Goal: Communication & Community: Answer question/provide support

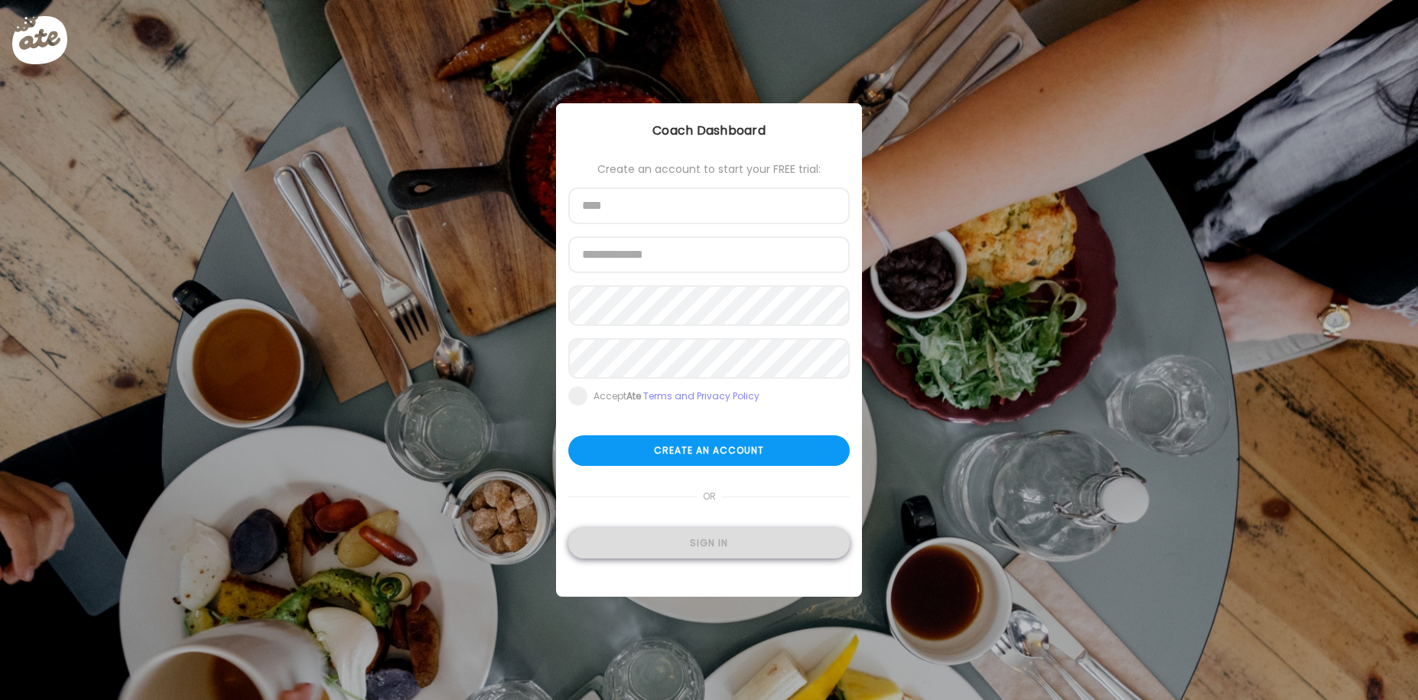
click at [716, 552] on div "Sign in" at bounding box center [708, 543] width 281 height 31
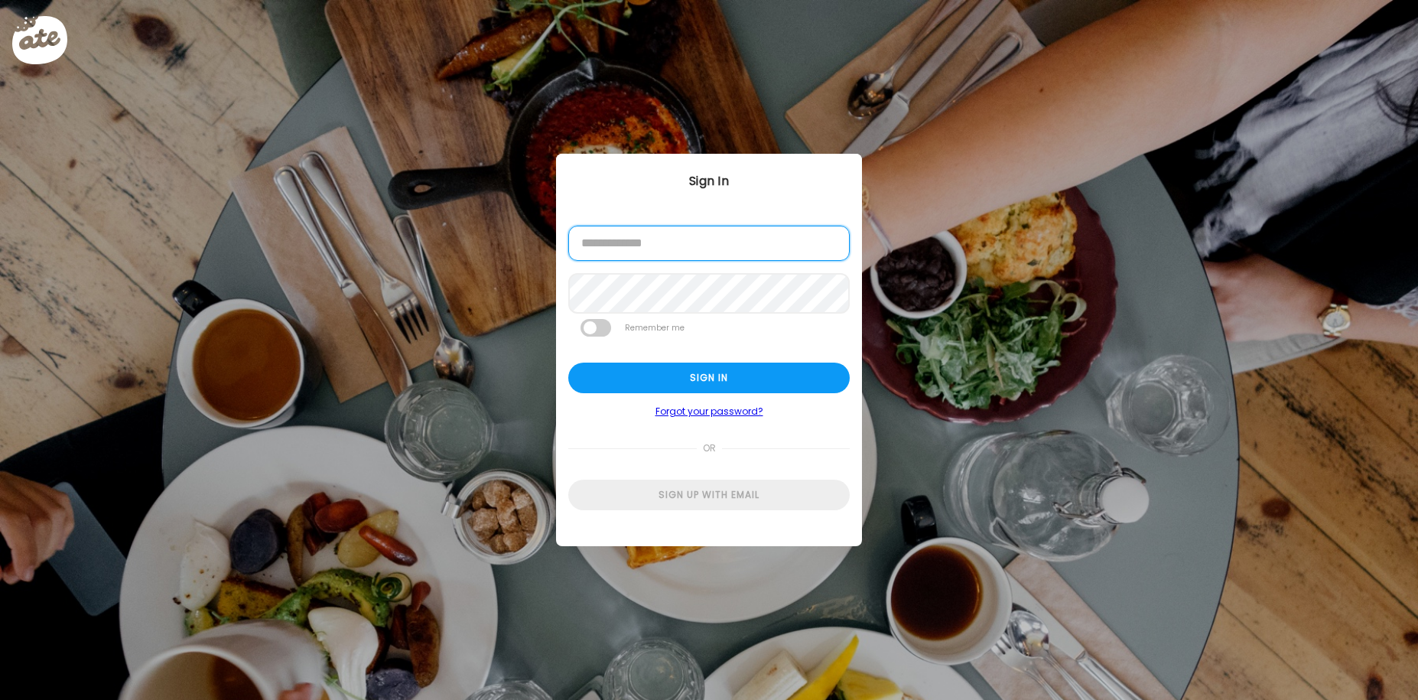
type input "**********"
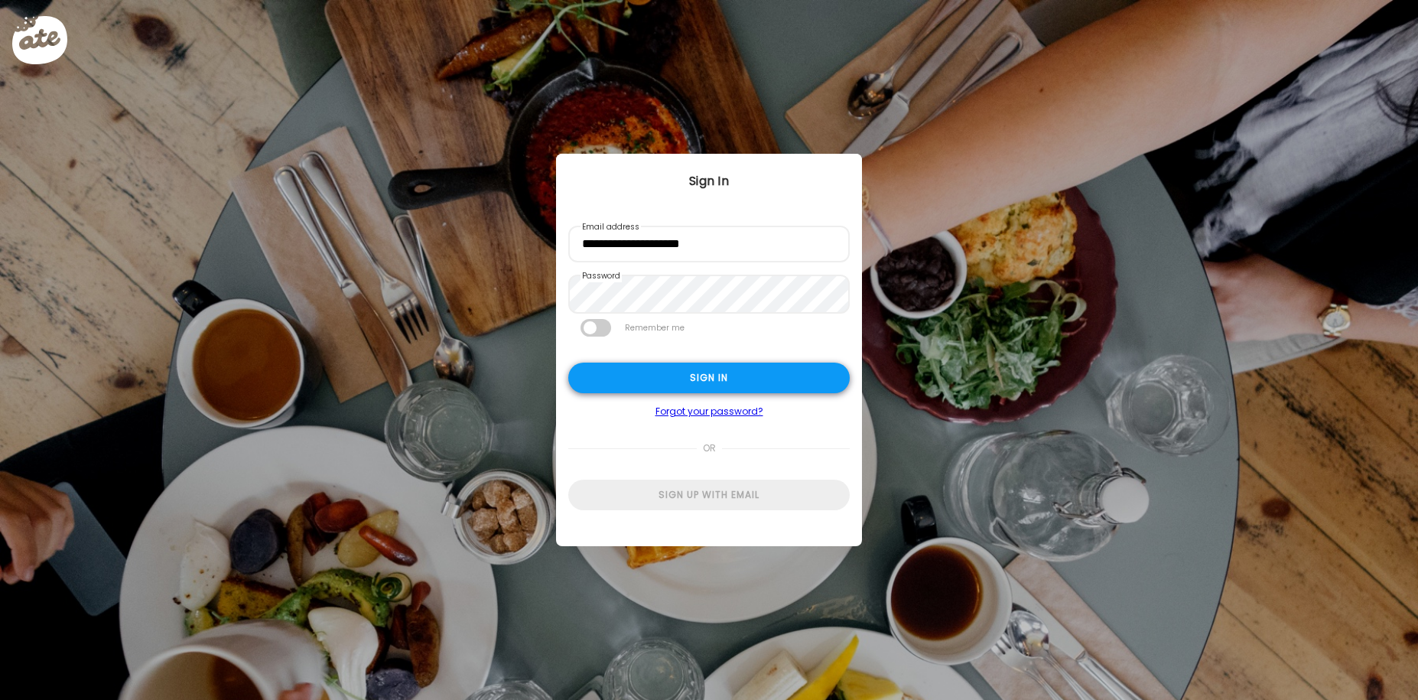
click at [721, 382] on div "Sign in" at bounding box center [708, 377] width 281 height 31
type textarea "**********"
type input "**********"
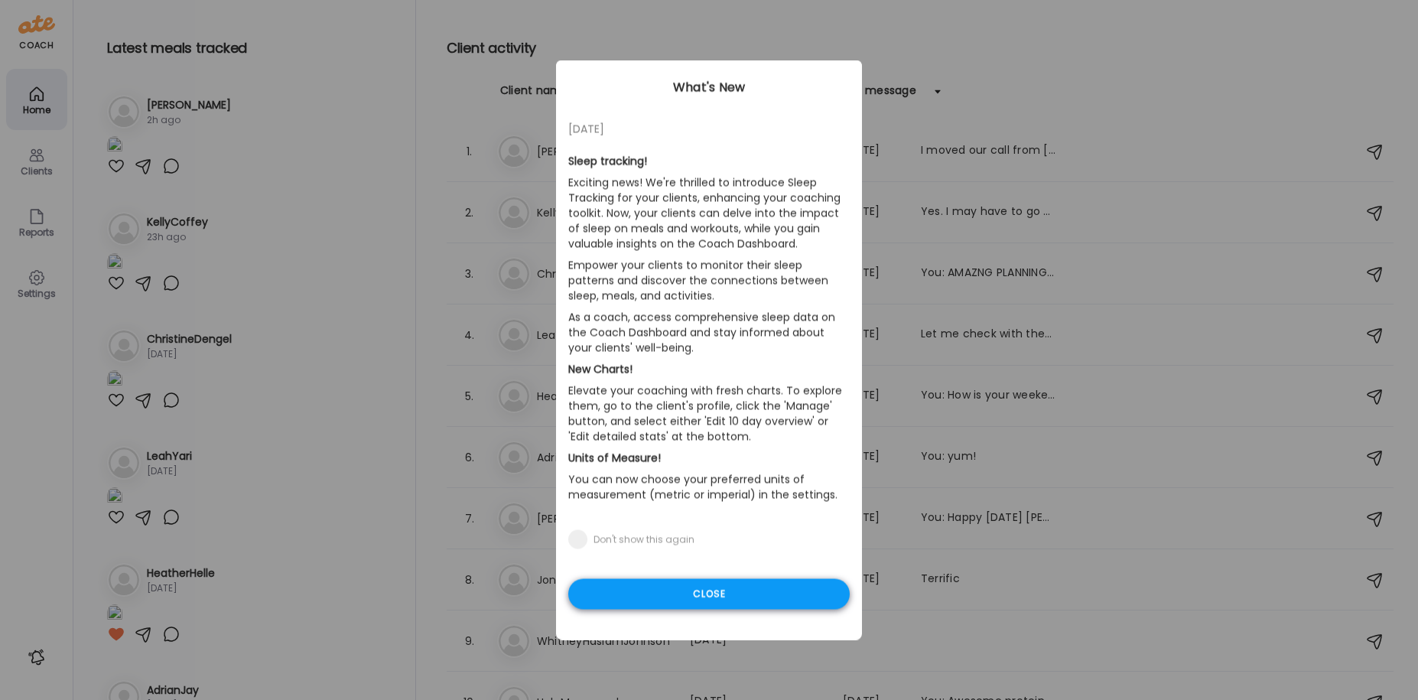
click at [717, 598] on div "Close" at bounding box center [708, 594] width 281 height 31
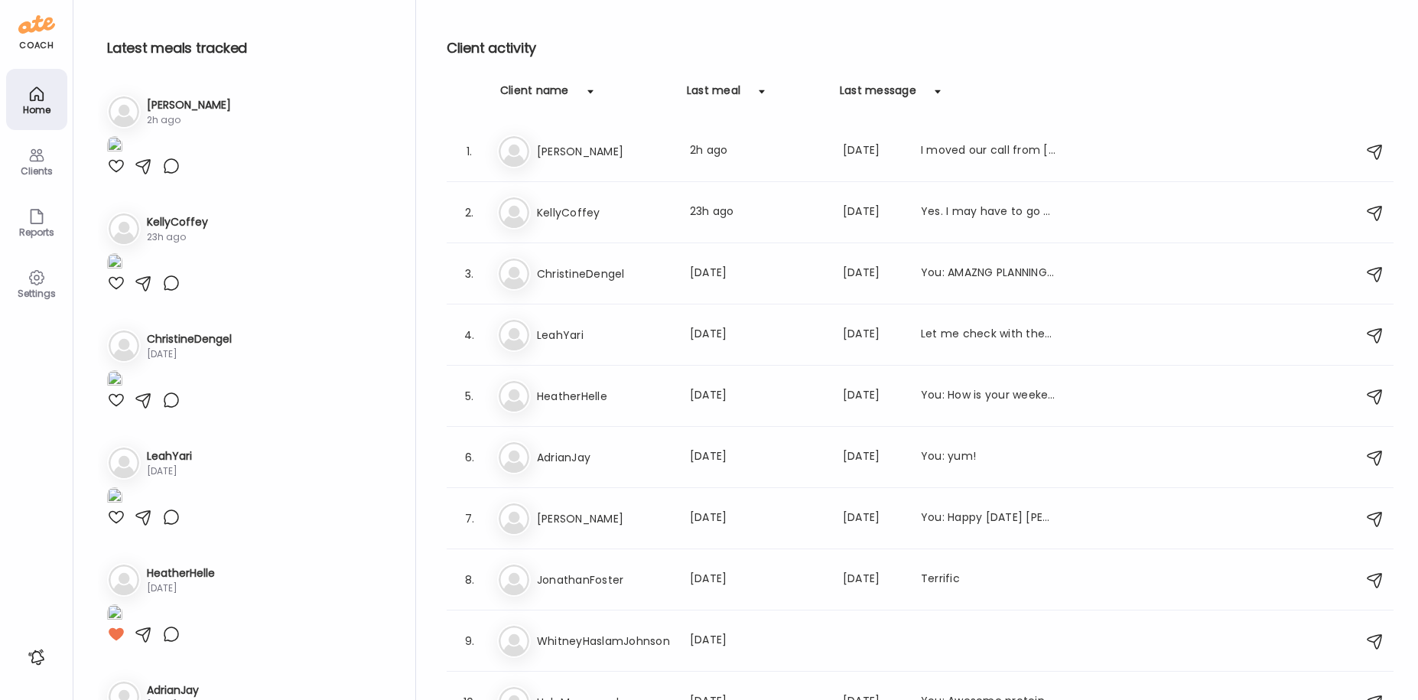
click at [36, 167] on div "Clients" at bounding box center [36, 171] width 55 height 10
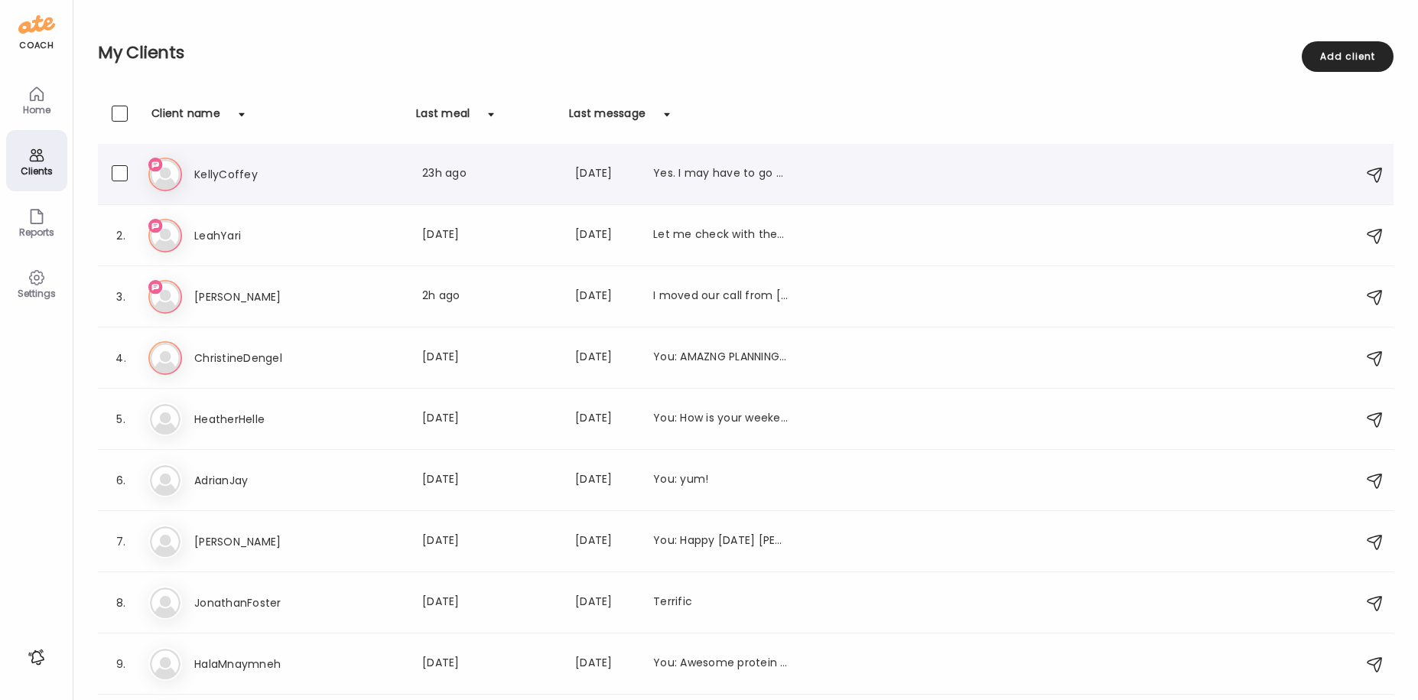
click at [231, 161] on div "Ke KellyCoffey Last meal: 23h ago Last message: [DATE] Yes. I may have to go ba…" at bounding box center [747, 175] width 1199 height 34
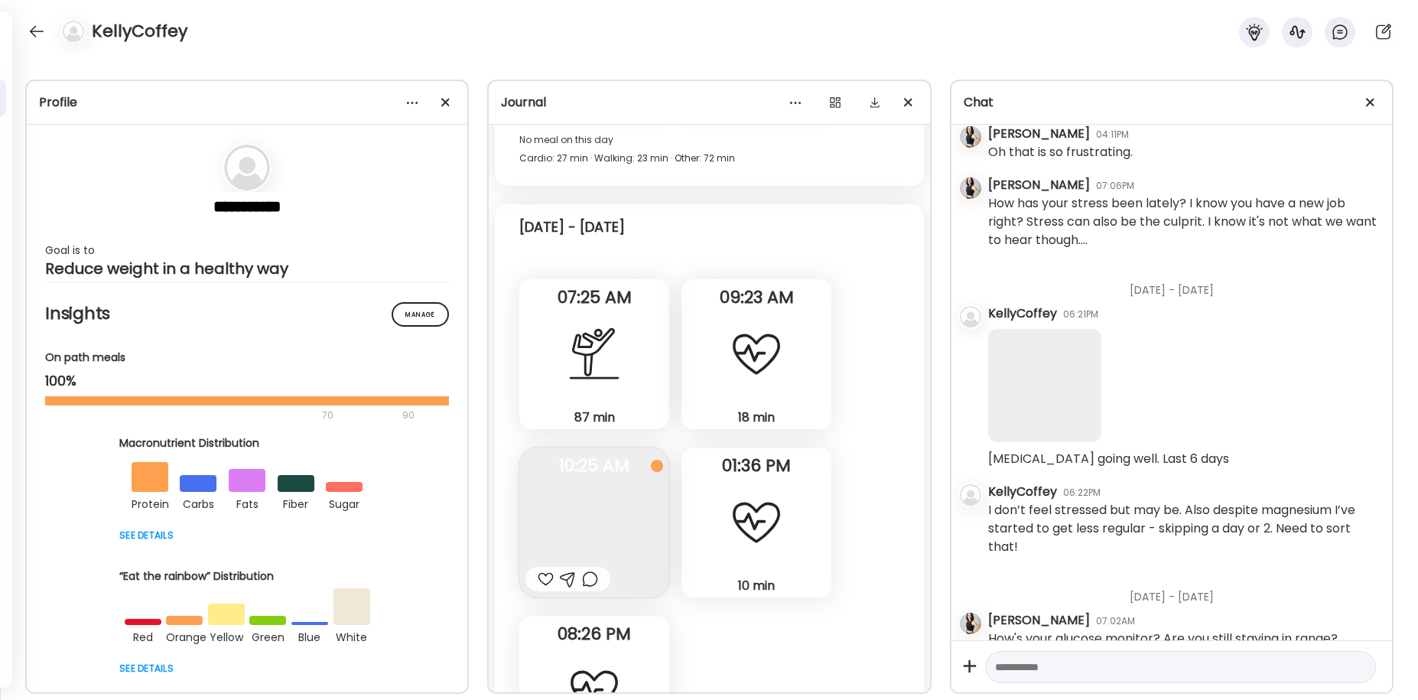
scroll to position [76243, 0]
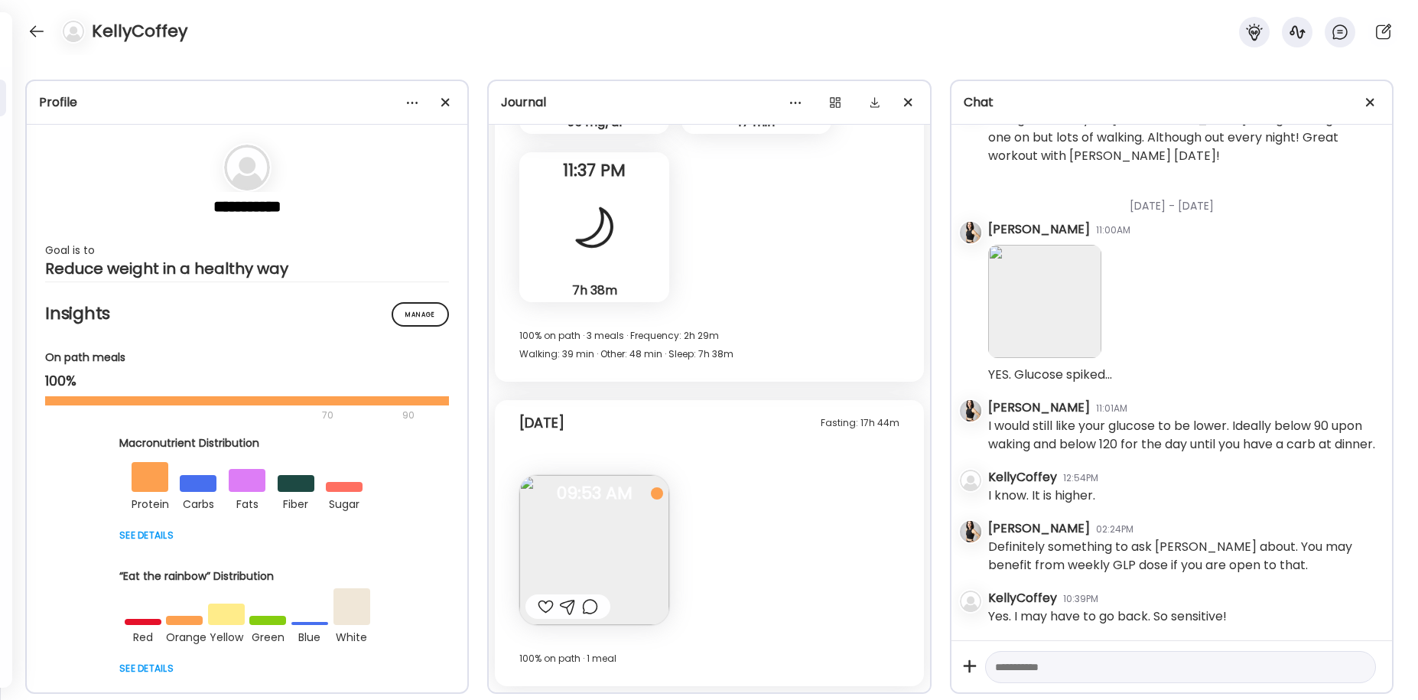
click at [628, 554] on img at bounding box center [594, 550] width 150 height 150
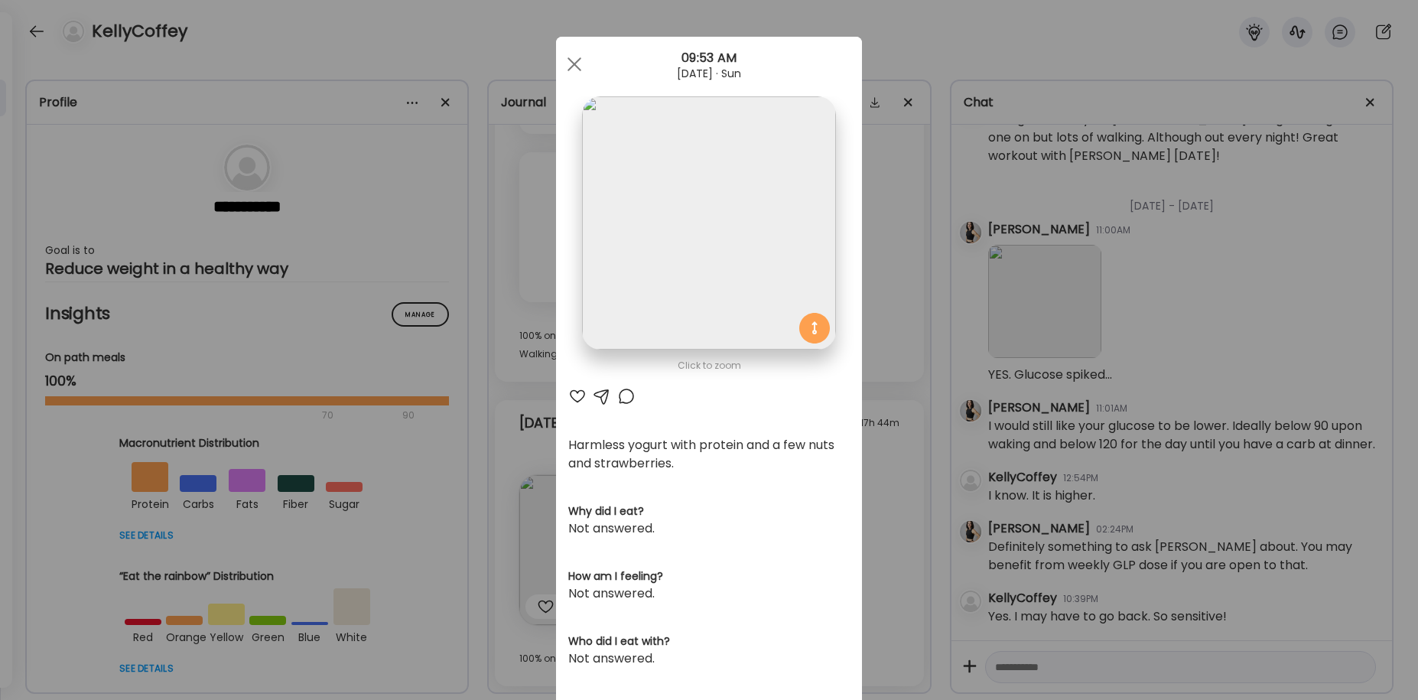
click at [576, 395] on div at bounding box center [577, 396] width 18 height 18
click at [572, 64] on div at bounding box center [574, 64] width 31 height 31
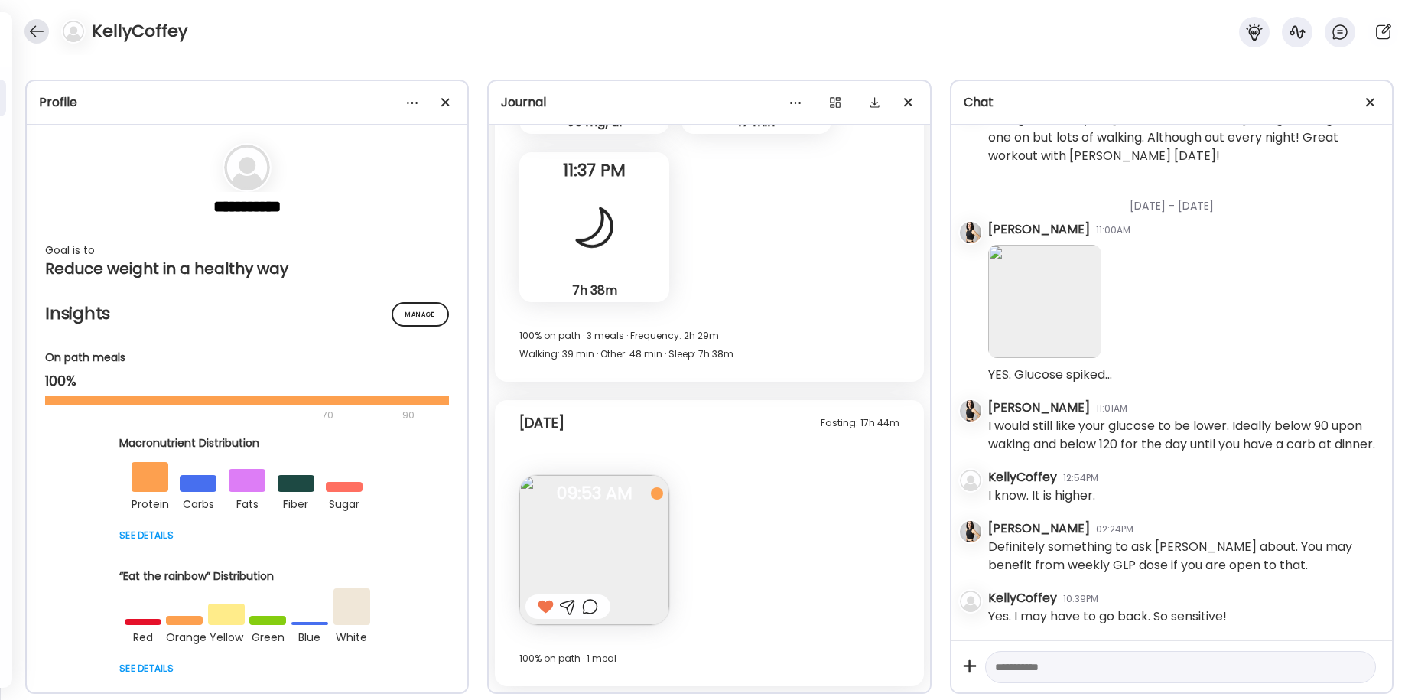
click at [44, 34] on div at bounding box center [36, 31] width 24 height 24
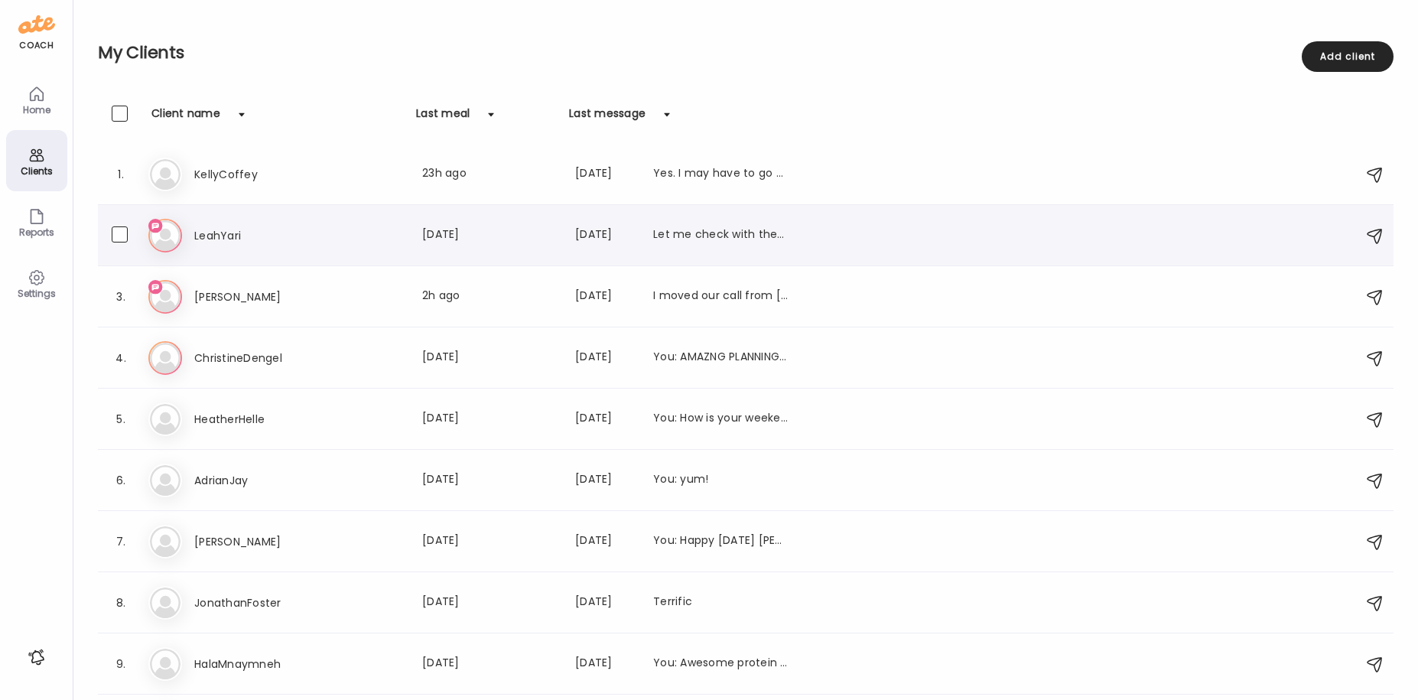
click at [236, 237] on h3 "LeahYari" at bounding box center [261, 235] width 135 height 18
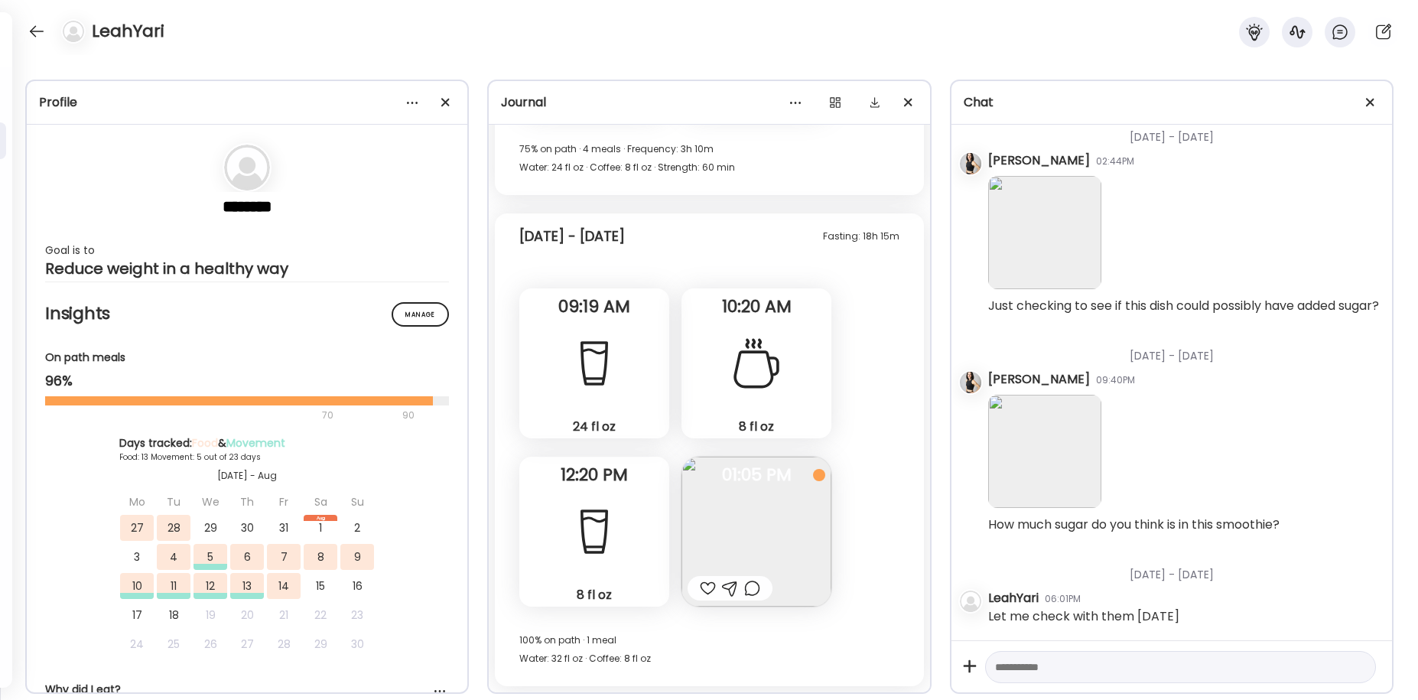
scroll to position [16813, 0]
click at [709, 590] on div at bounding box center [708, 588] width 16 height 18
click at [45, 34] on div at bounding box center [36, 31] width 24 height 24
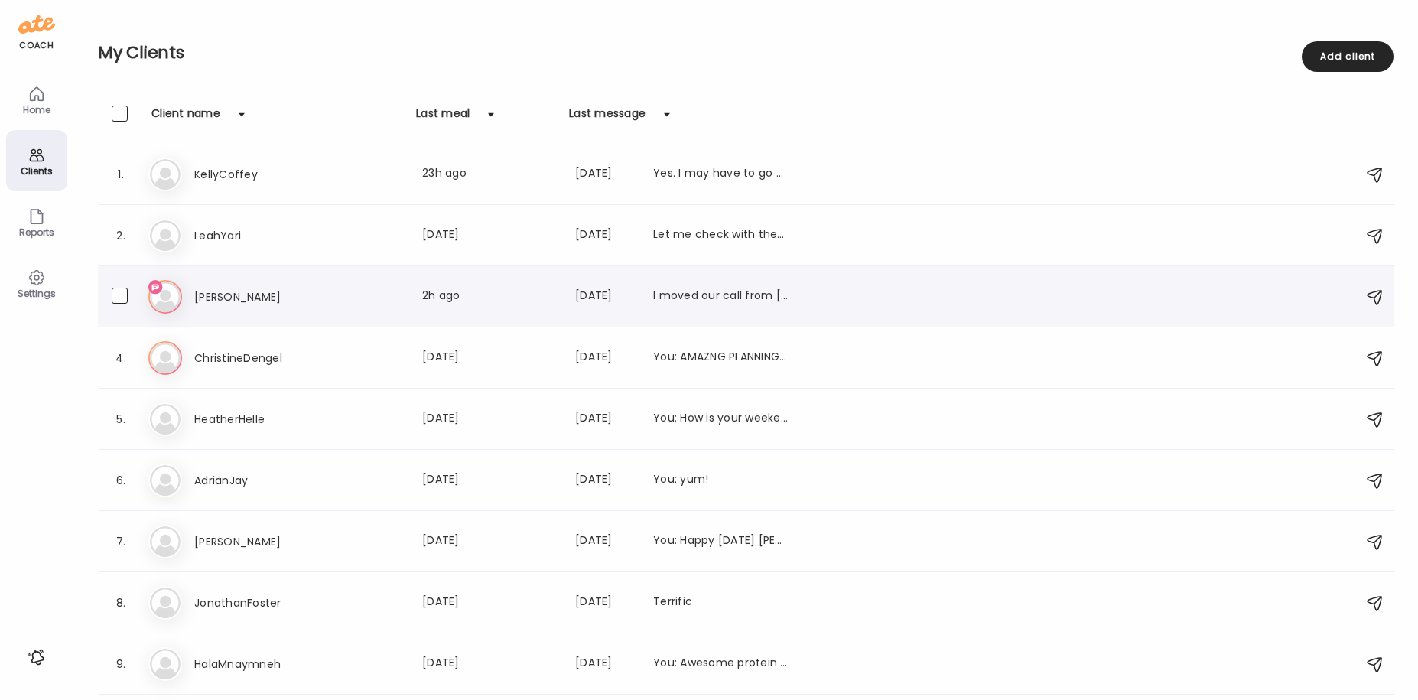
click at [209, 291] on h3 "[PERSON_NAME]" at bounding box center [261, 297] width 135 height 18
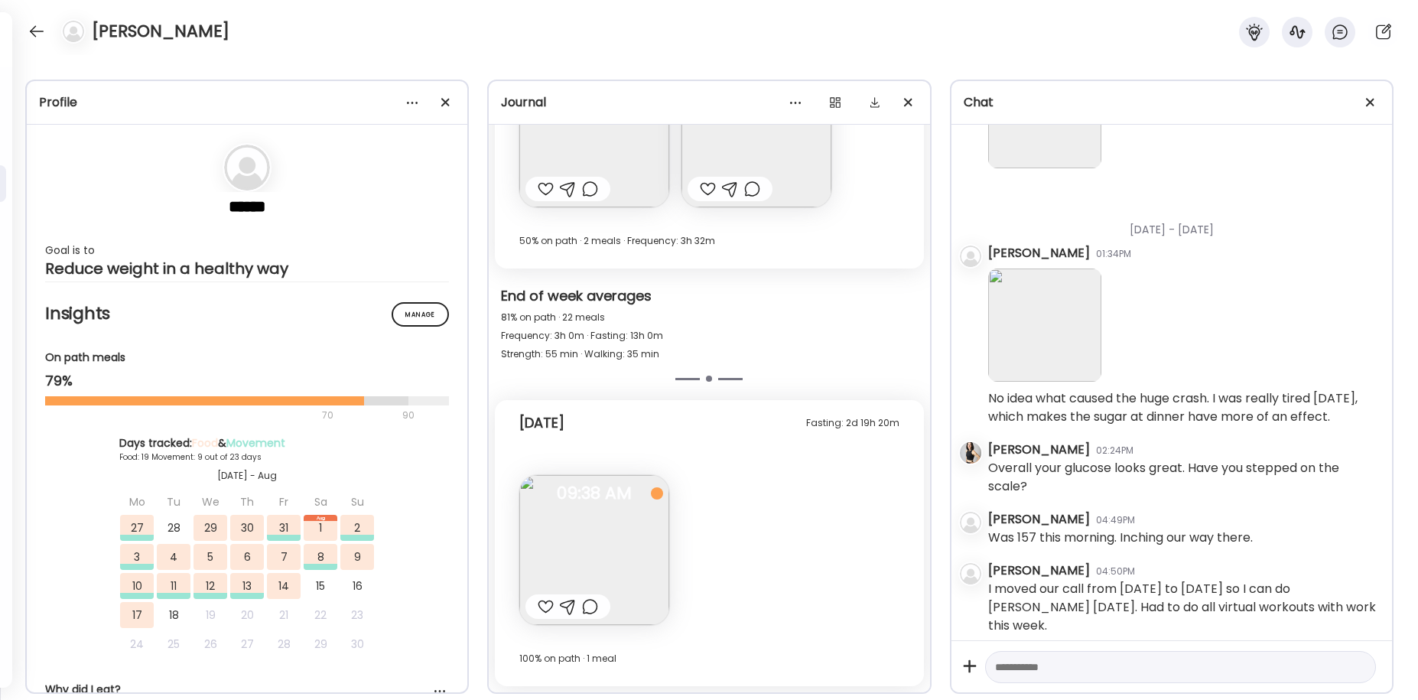
scroll to position [19213, 0]
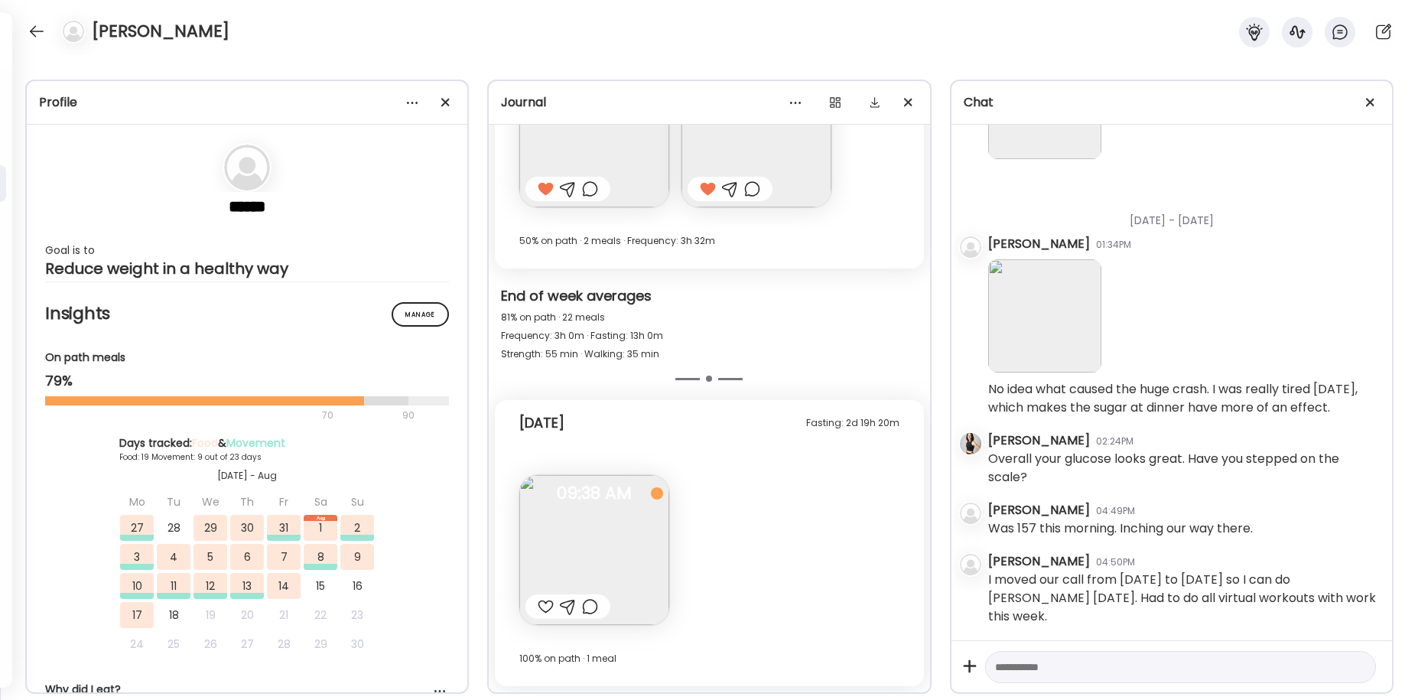
click at [1077, 661] on textarea at bounding box center [1166, 667] width 343 height 18
type textarea "**********"
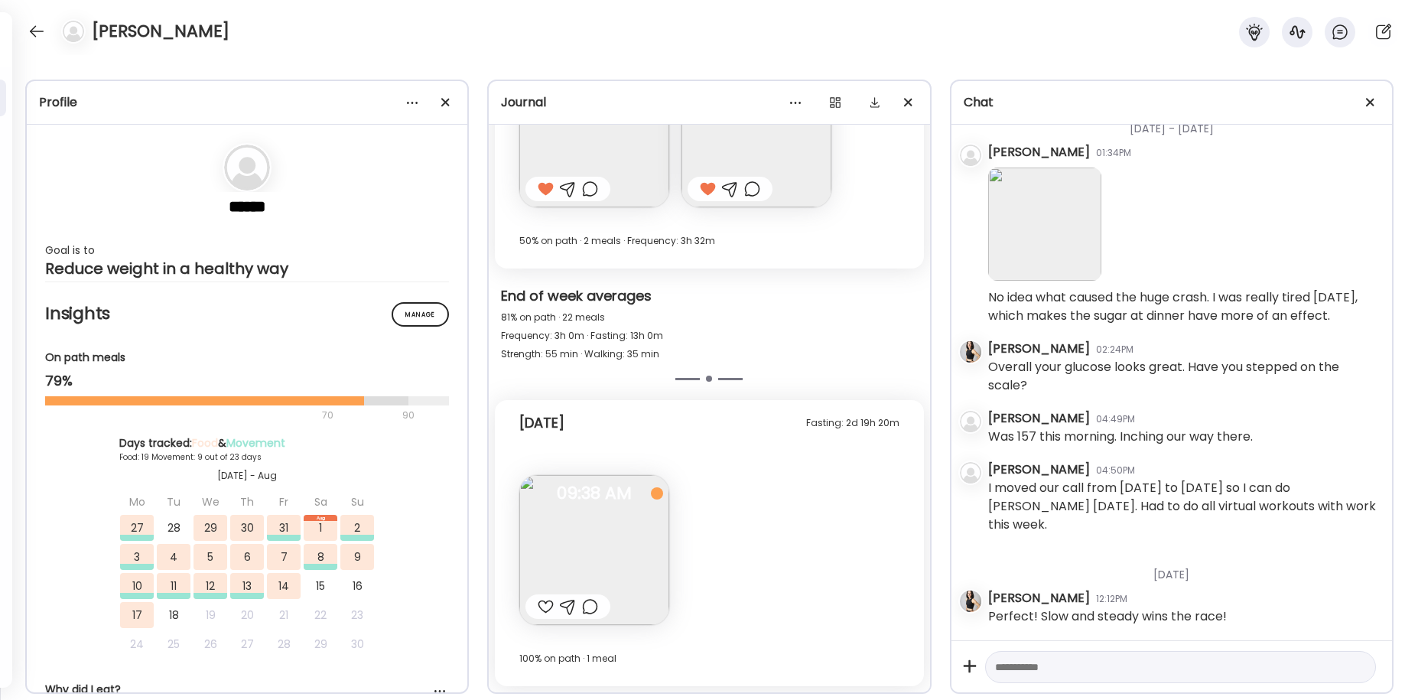
scroll to position [19304, 0]
click at [541, 604] on div at bounding box center [546, 606] width 16 height 18
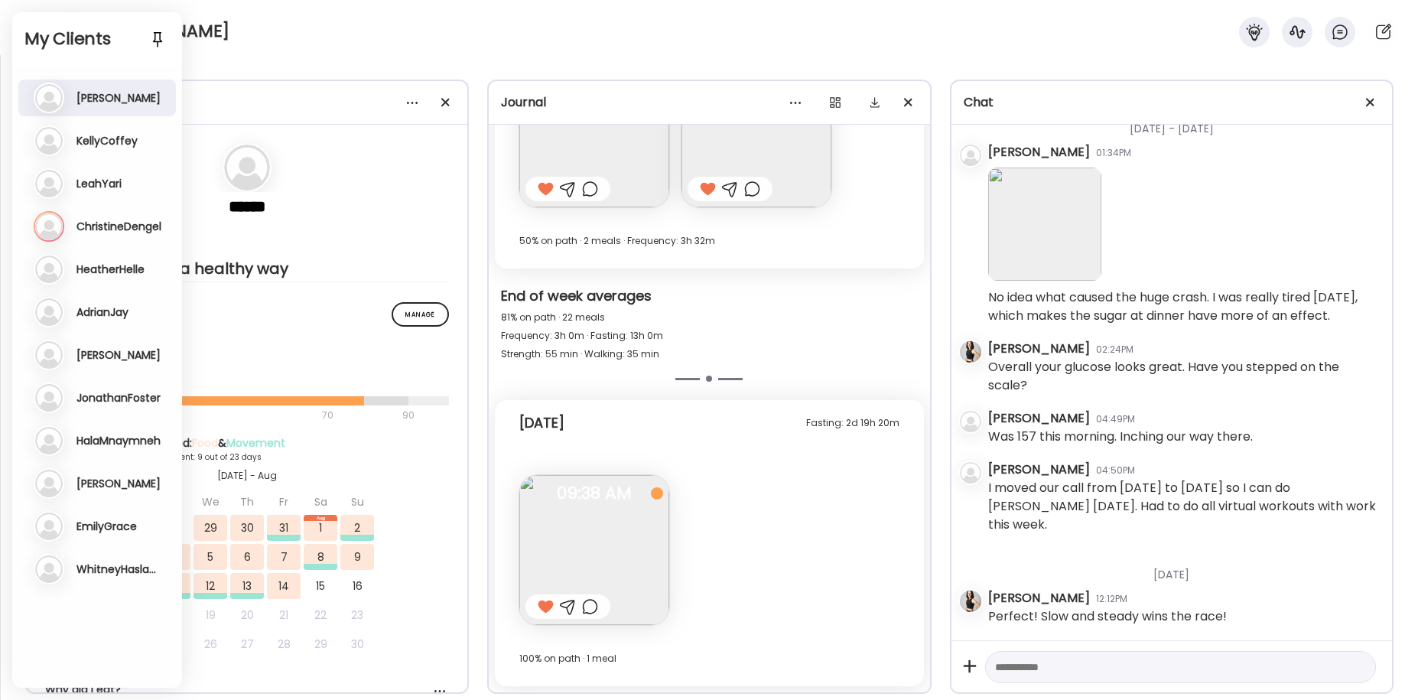
click at [97, 227] on h3 "ChristineDengel" at bounding box center [118, 226] width 85 height 14
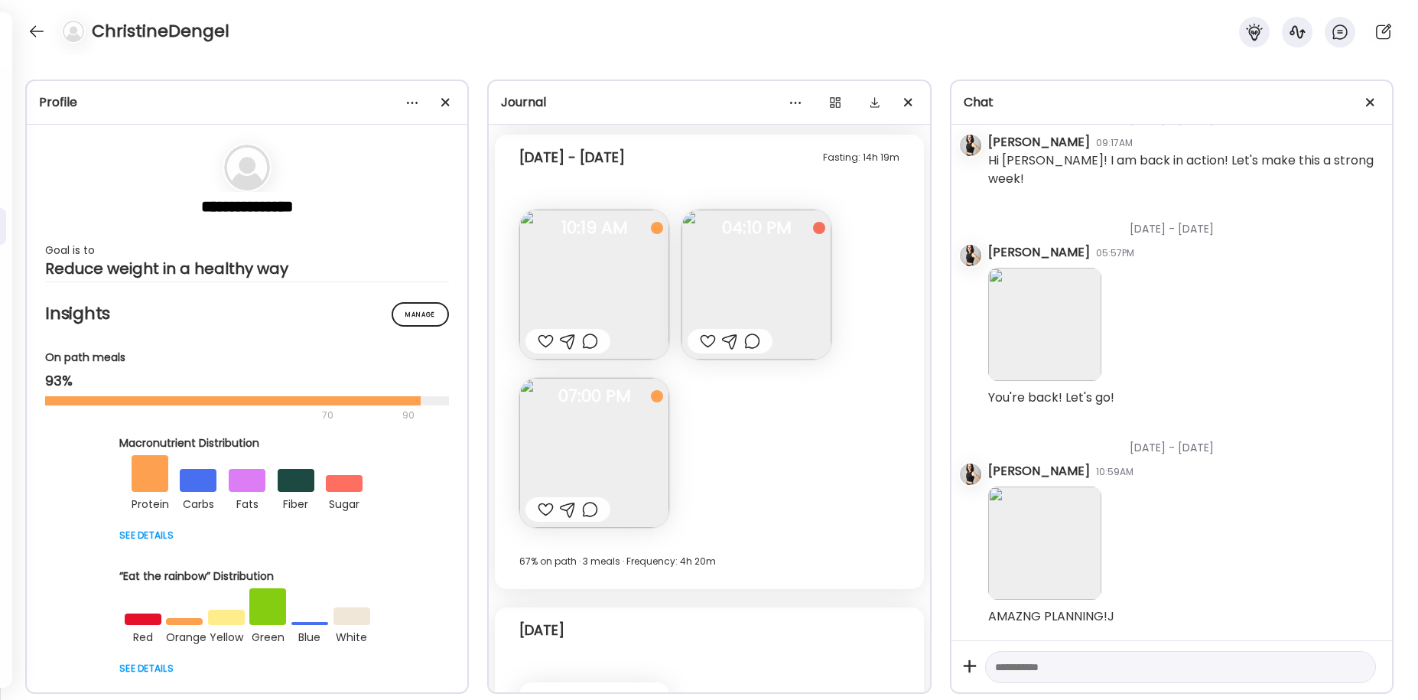
scroll to position [8215, 0]
click at [596, 278] on img at bounding box center [594, 284] width 150 height 150
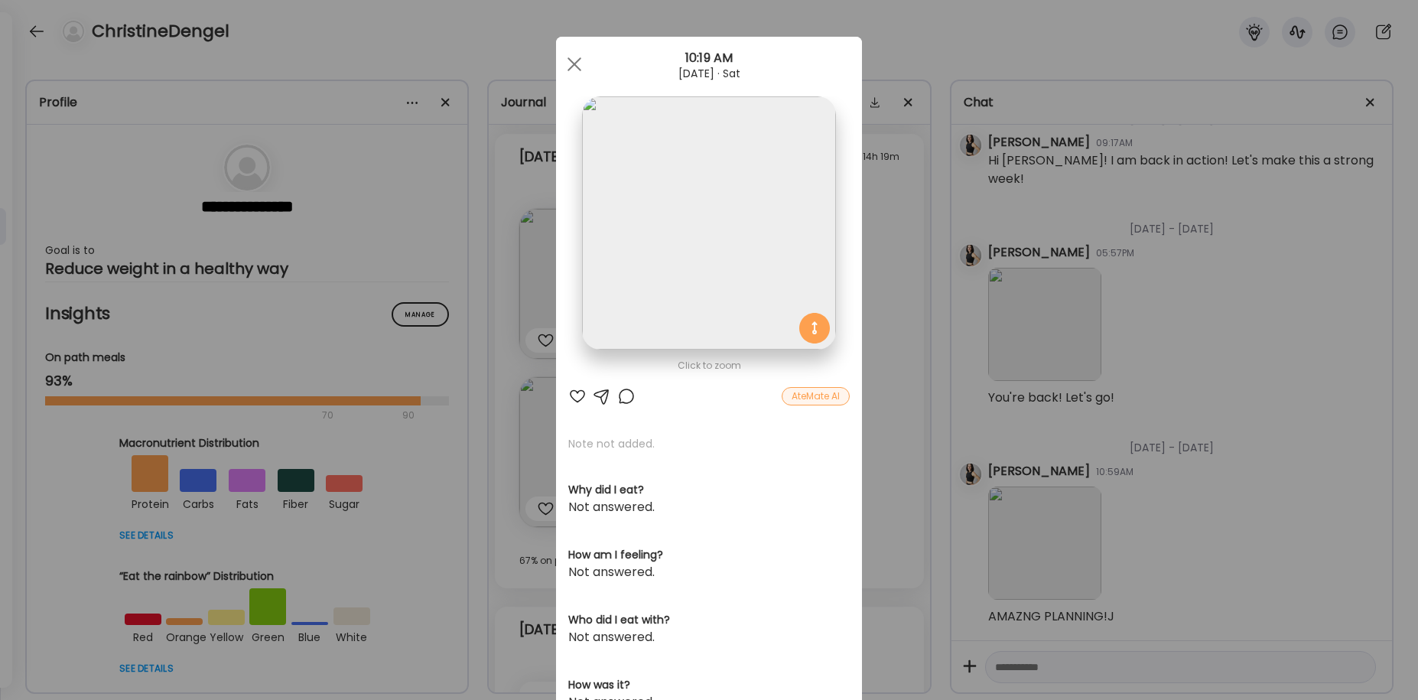
click at [605, 394] on div at bounding box center [602, 396] width 18 height 18
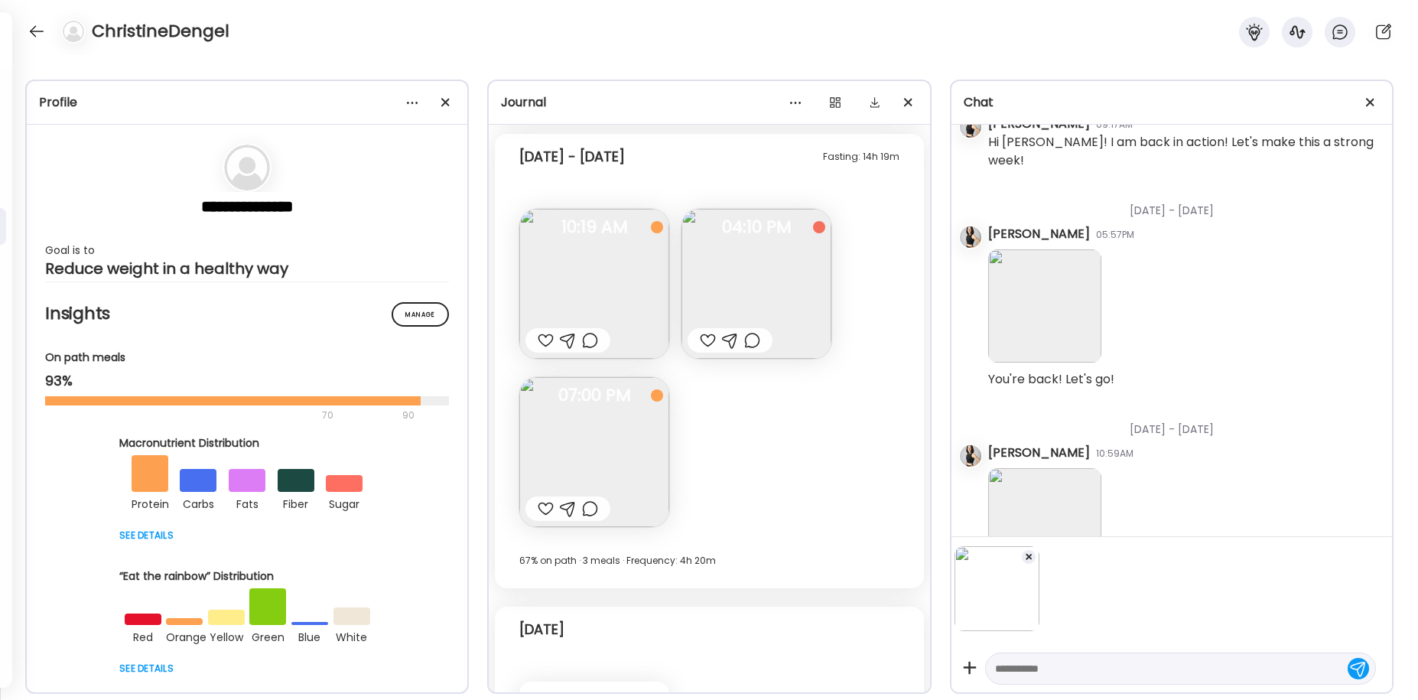
scroll to position [4839, 0]
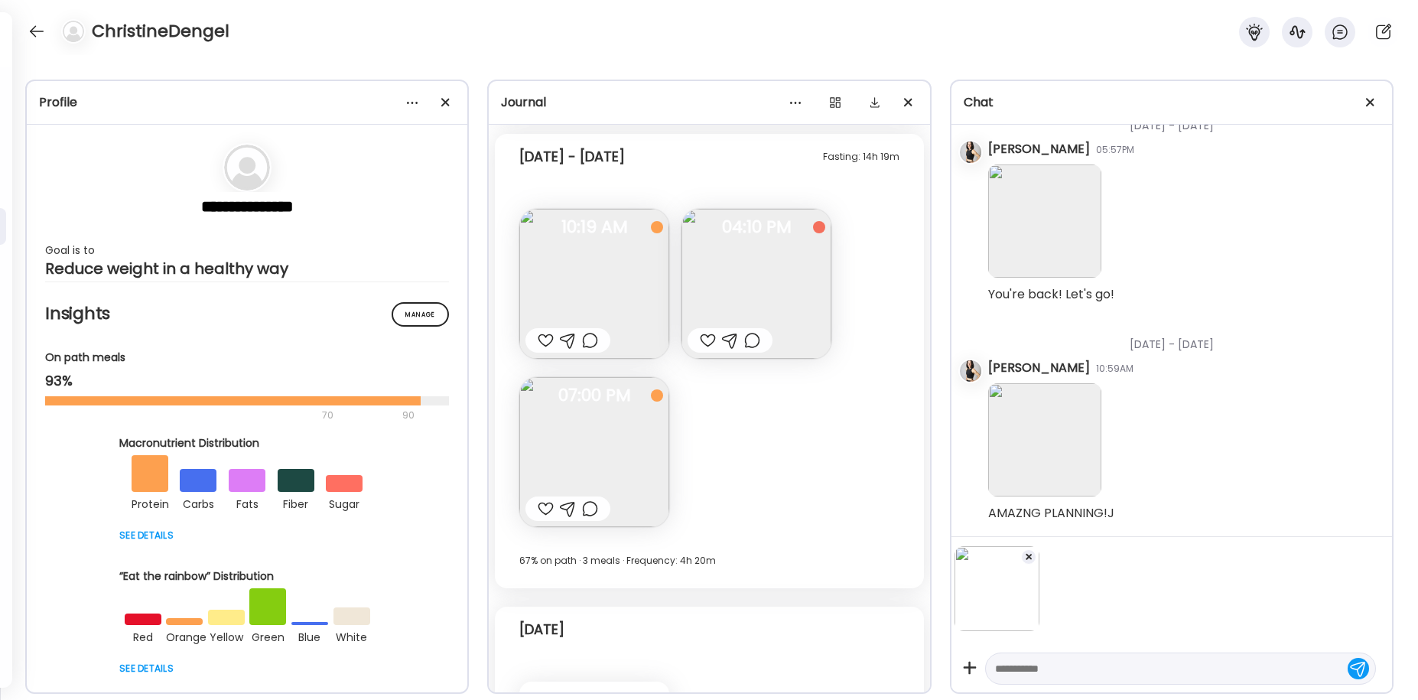
click at [1033, 671] on textarea at bounding box center [1166, 668] width 343 height 18
type textarea "**********"
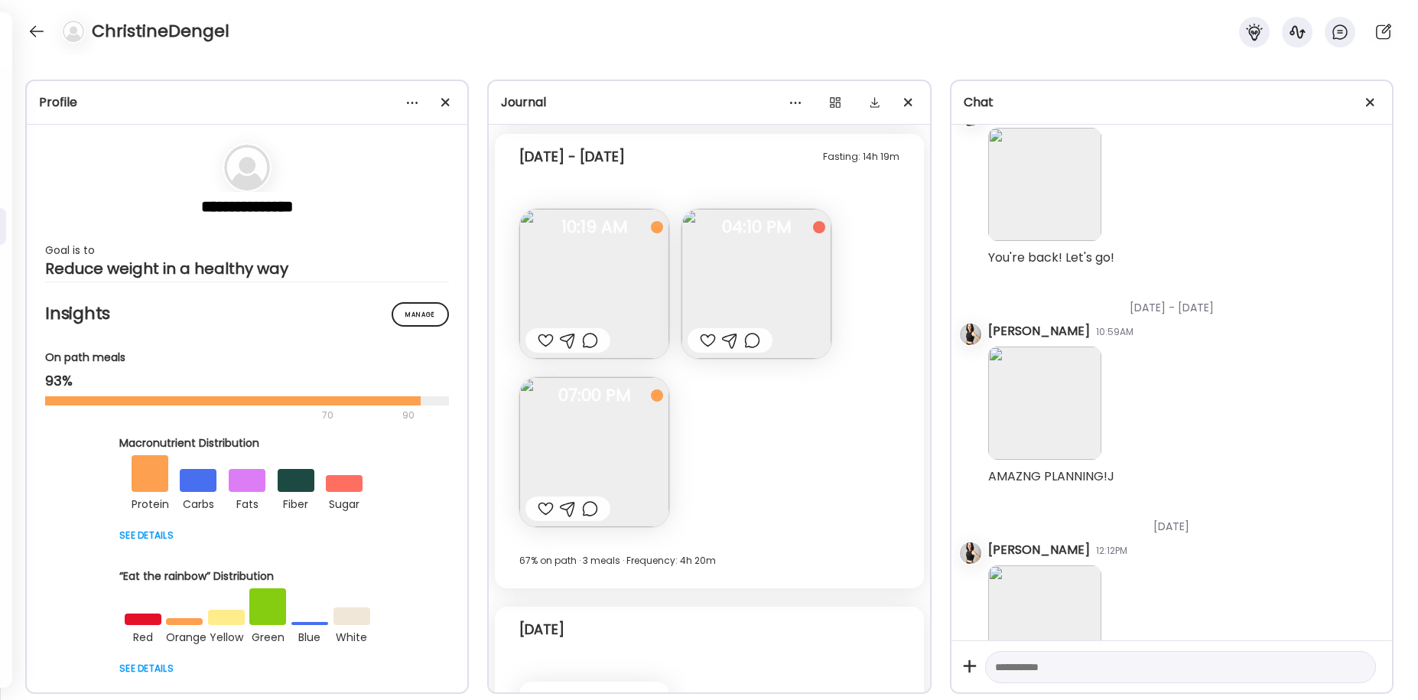
scroll to position [4961, 0]
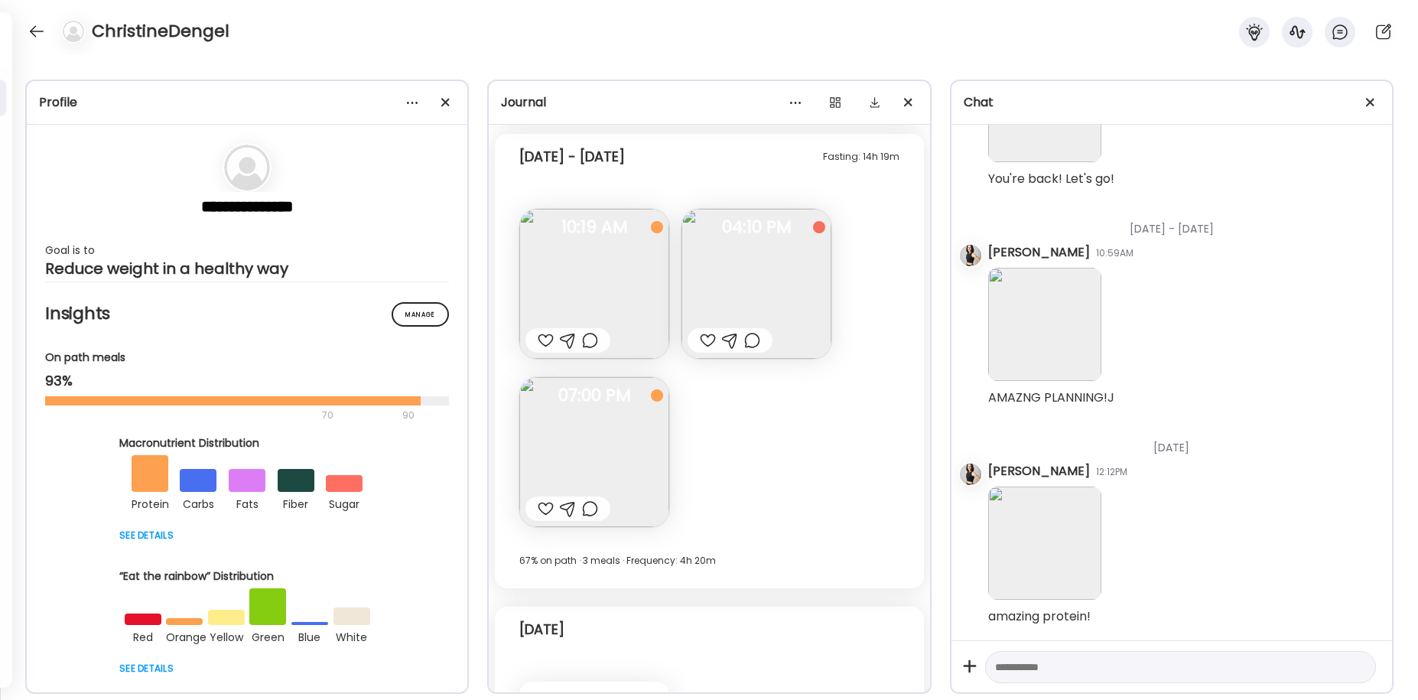
click at [774, 290] on img at bounding box center [756, 284] width 150 height 150
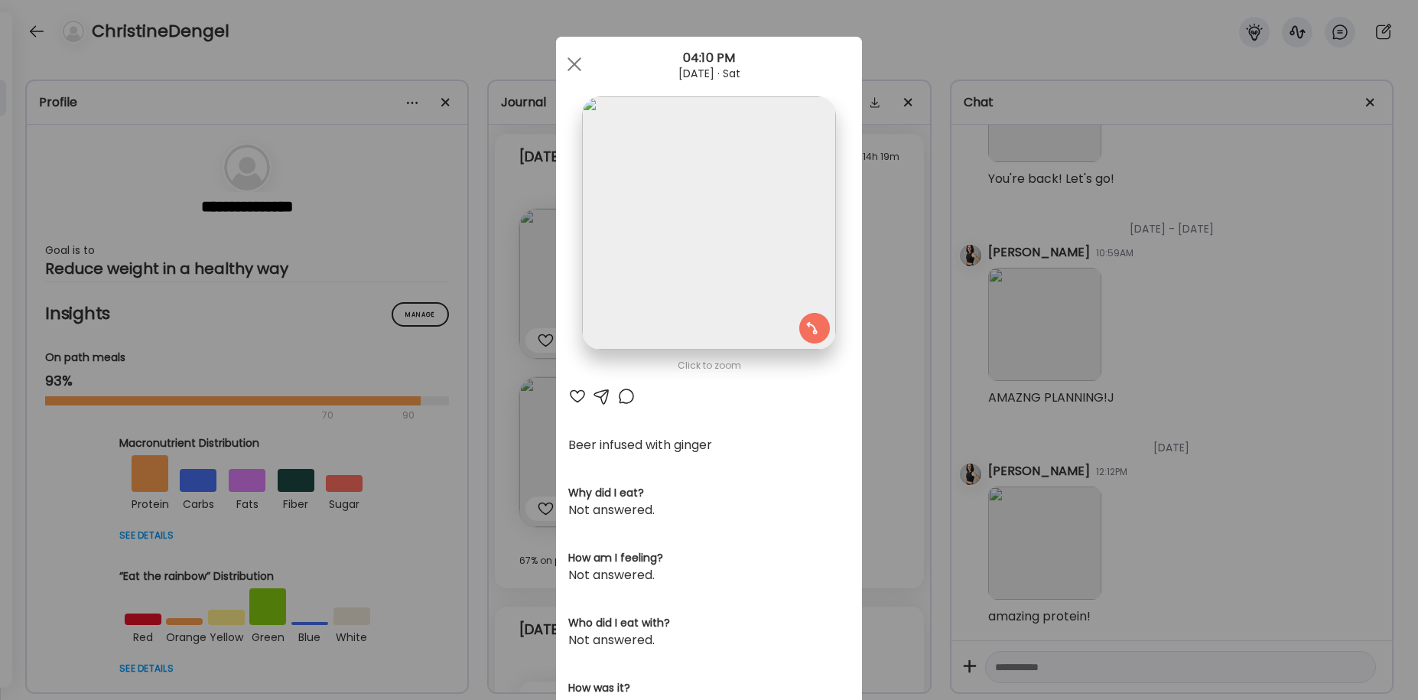
click at [604, 391] on div at bounding box center [602, 396] width 18 height 18
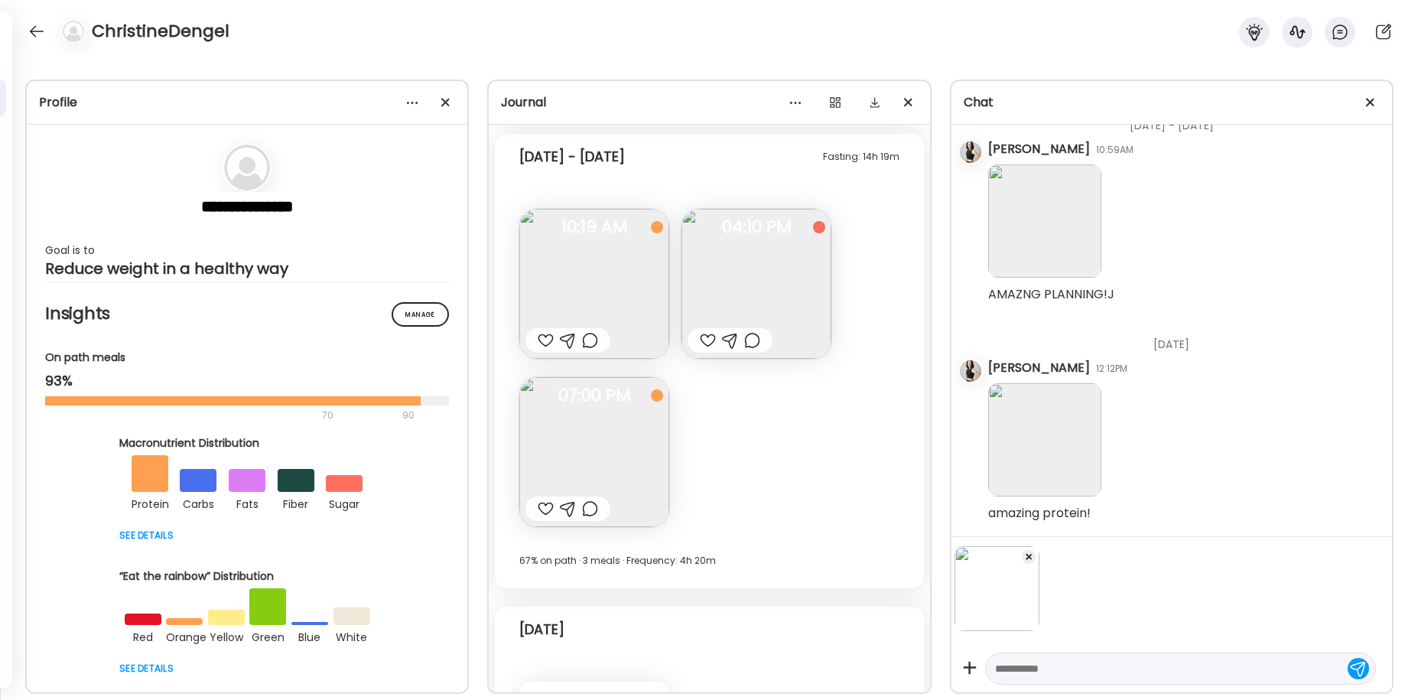
click at [1110, 665] on textarea at bounding box center [1166, 668] width 343 height 18
type textarea "**********"
click at [1361, 667] on div at bounding box center [1357, 666] width 21 height 21
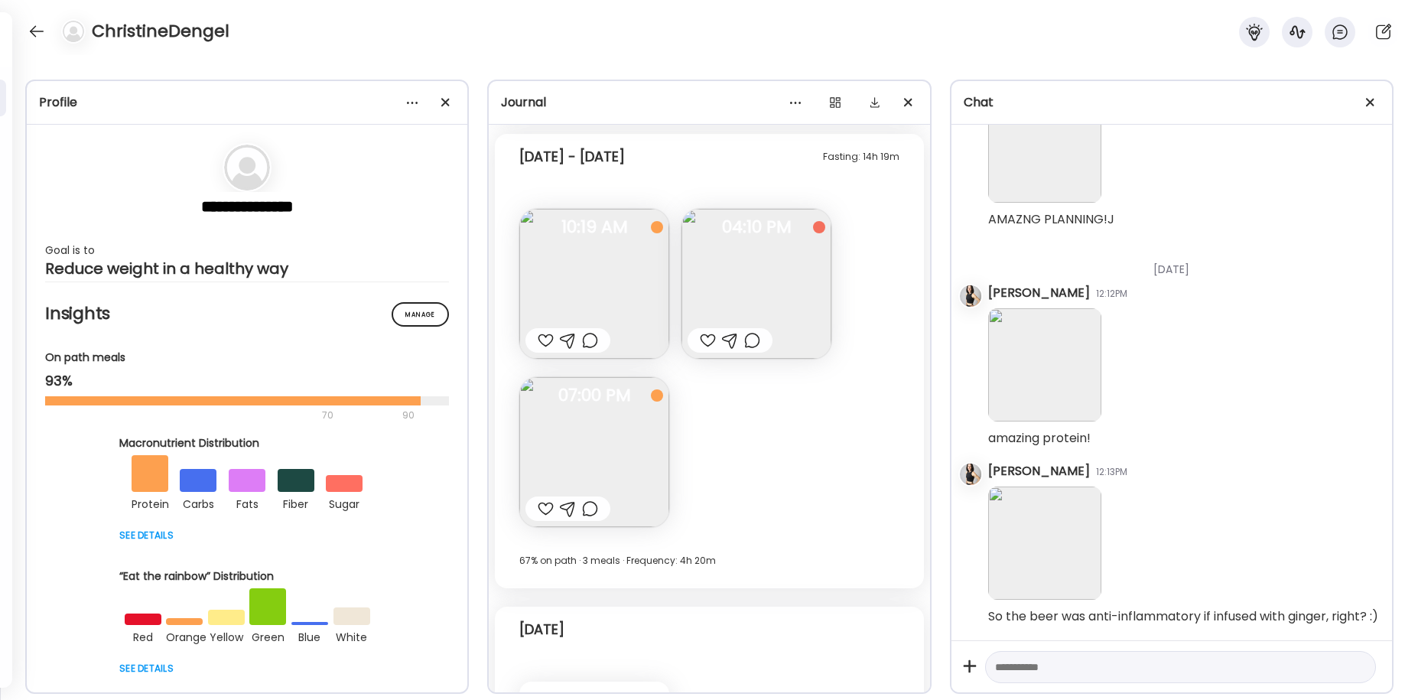
scroll to position [5157, 0]
click at [622, 453] on img at bounding box center [594, 452] width 150 height 150
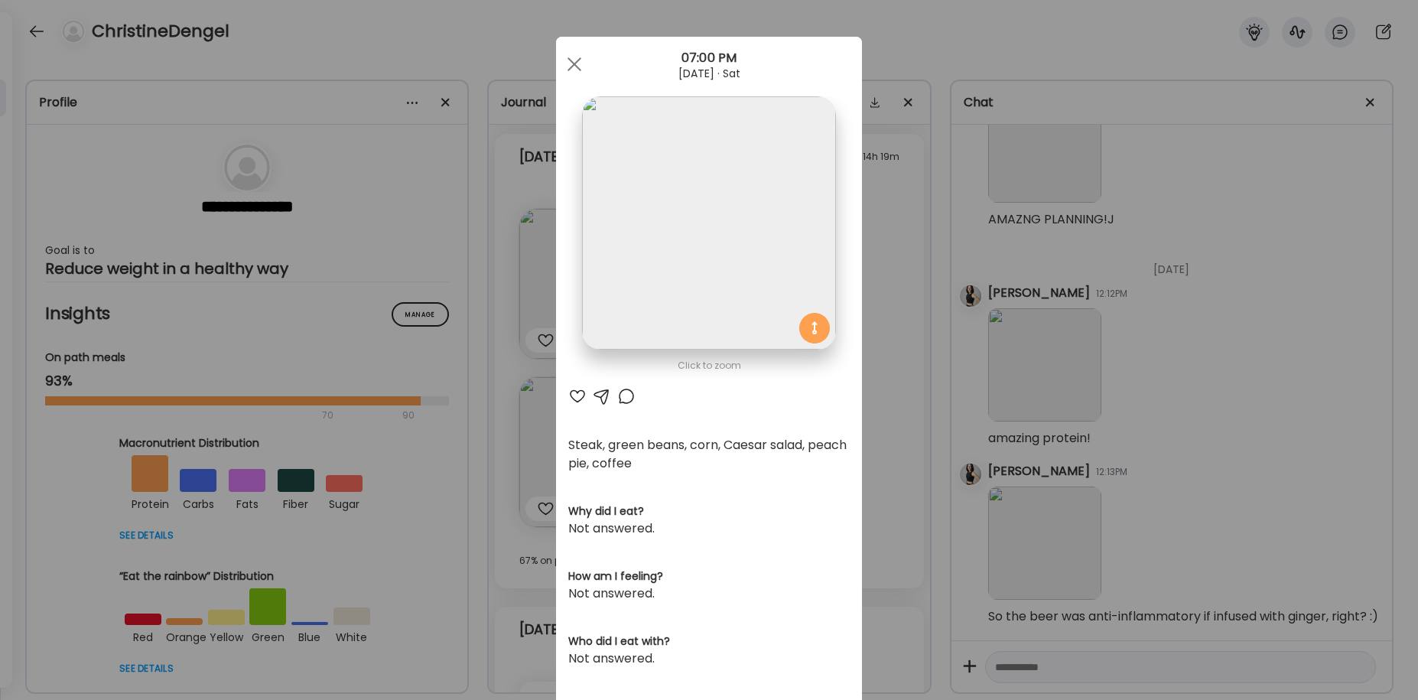
click at [603, 392] on div at bounding box center [602, 396] width 18 height 18
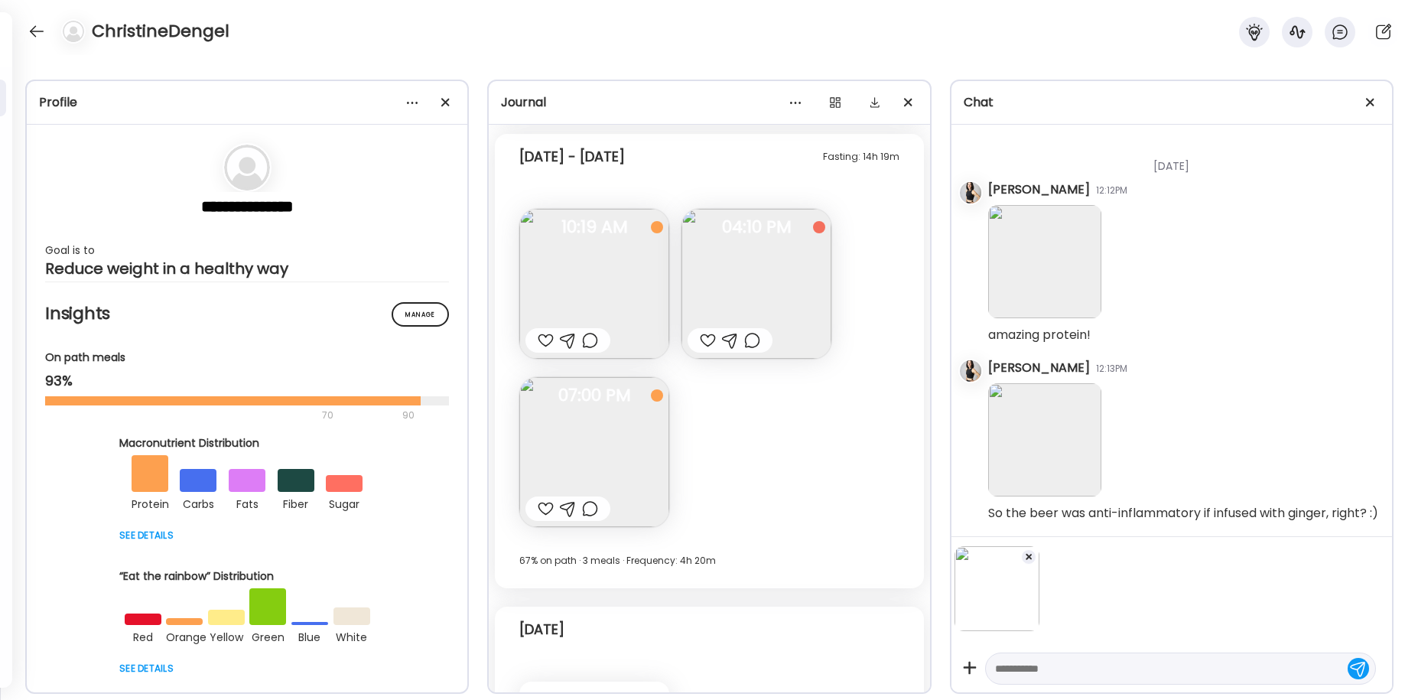
click at [1121, 649] on div at bounding box center [1166, 599] width 425 height 106
click at [1120, 657] on div at bounding box center [1180, 668] width 391 height 32
click at [1114, 670] on textarea at bounding box center [1166, 668] width 343 height 18
type textarea "**********"
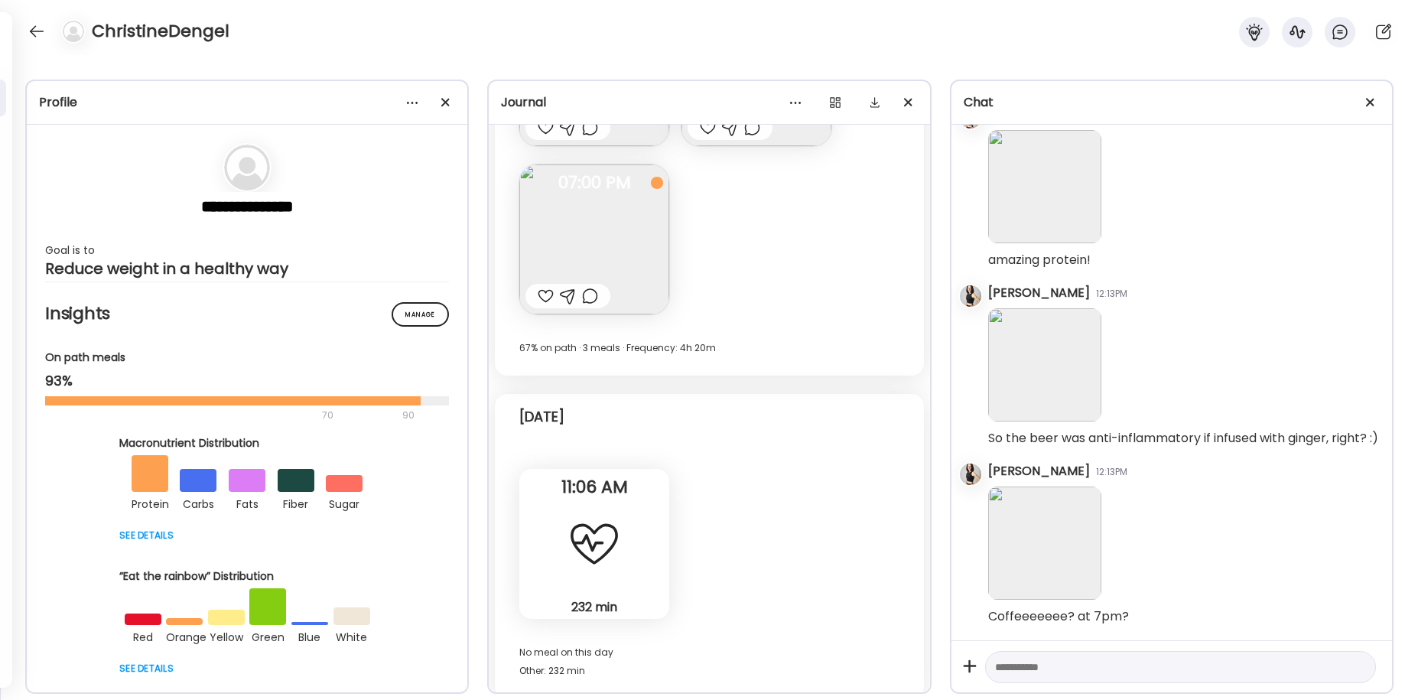
scroll to position [8427, 0]
click at [1048, 664] on textarea at bounding box center [1166, 667] width 343 height 18
type textarea "**********"
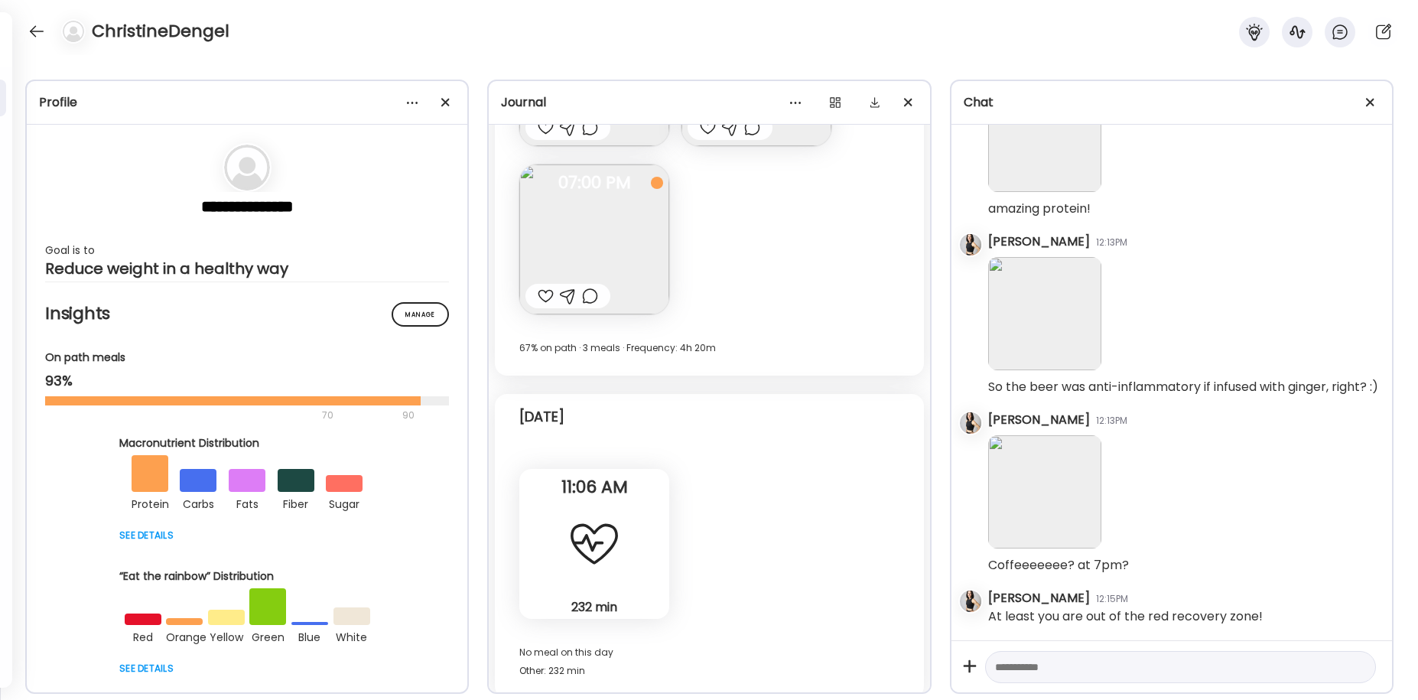
scroll to position [5387, 0]
click at [31, 28] on div at bounding box center [36, 31] width 24 height 24
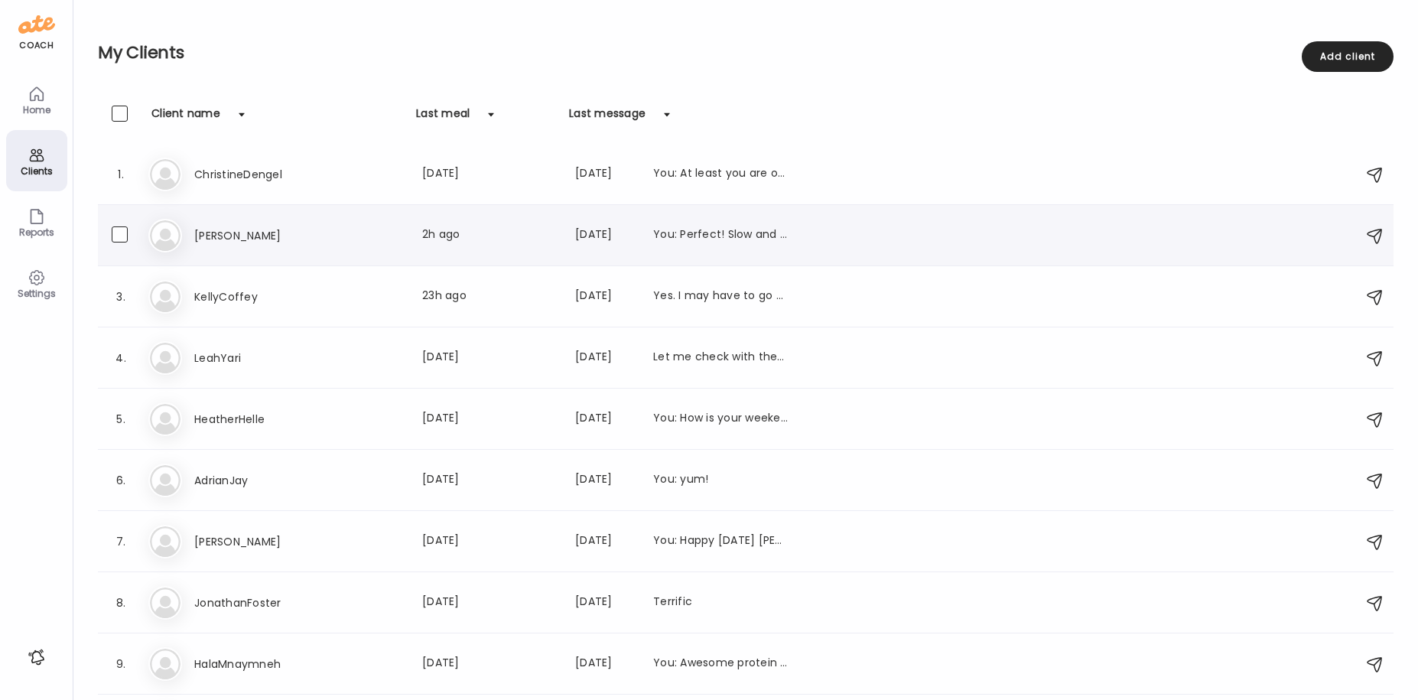
click at [217, 236] on h3 "[PERSON_NAME]" at bounding box center [261, 235] width 135 height 18
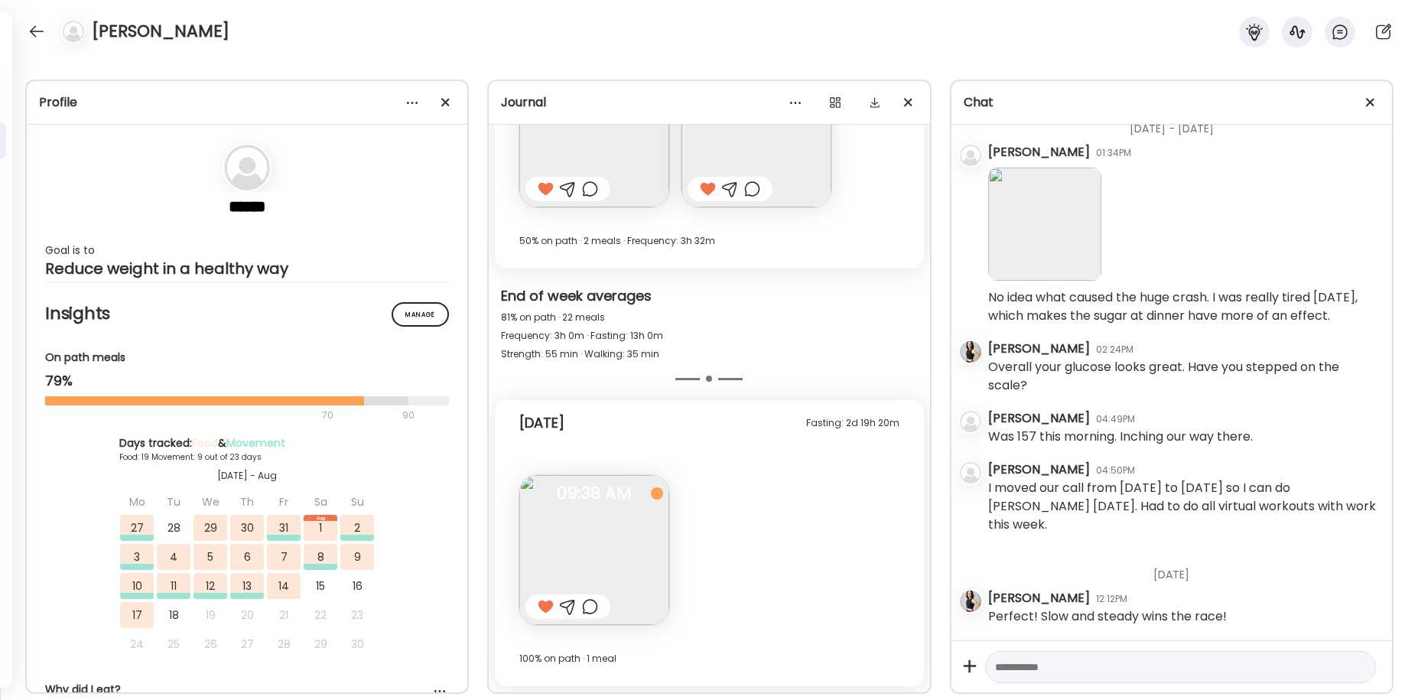
scroll to position [19304, 0]
click at [1030, 666] on textarea at bounding box center [1166, 667] width 343 height 18
type textarea "**********"
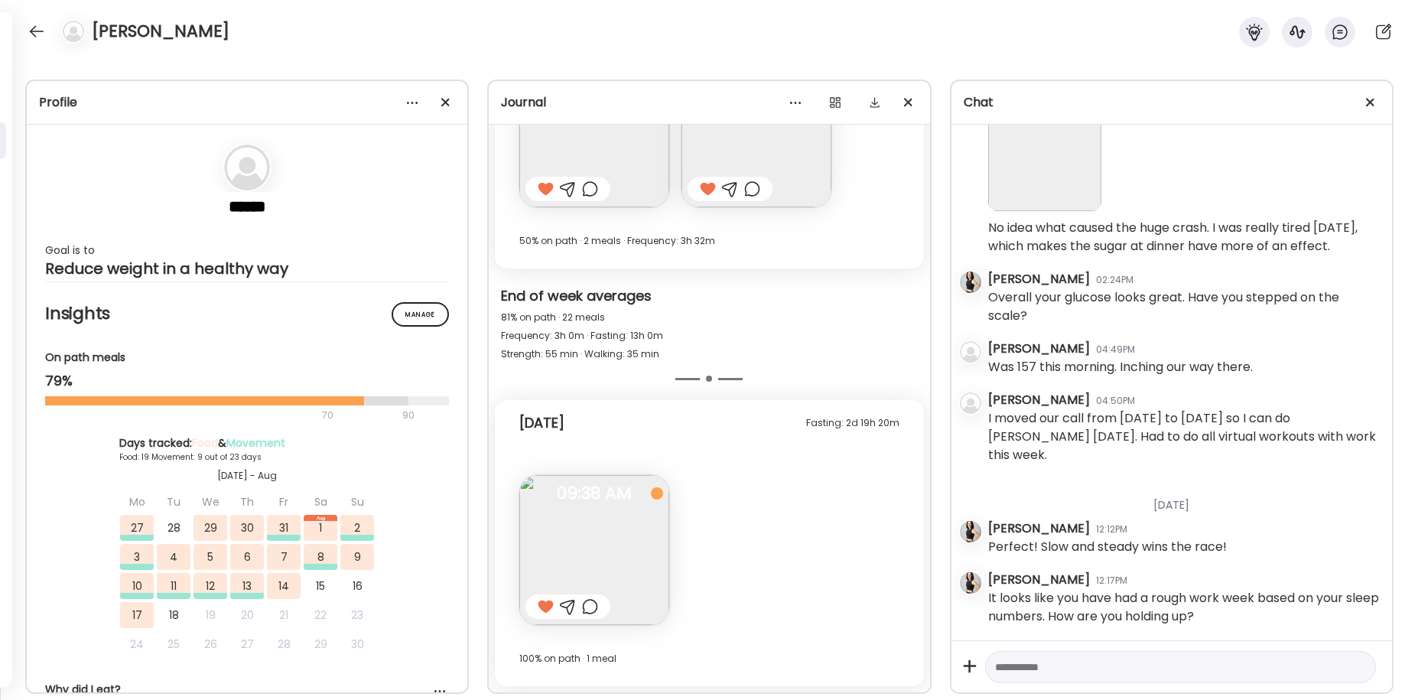
scroll to position [19374, 0]
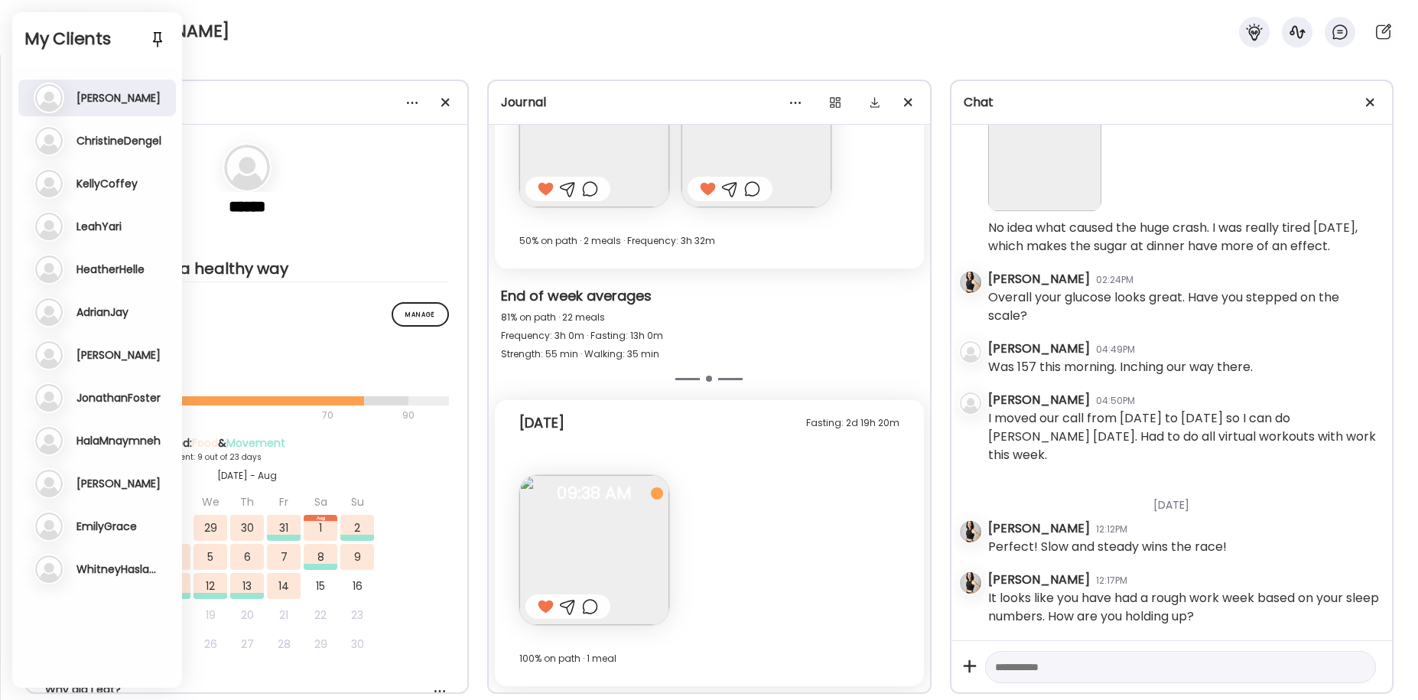
click at [109, 266] on h3 "HeatherHelle" at bounding box center [110, 269] width 68 height 14
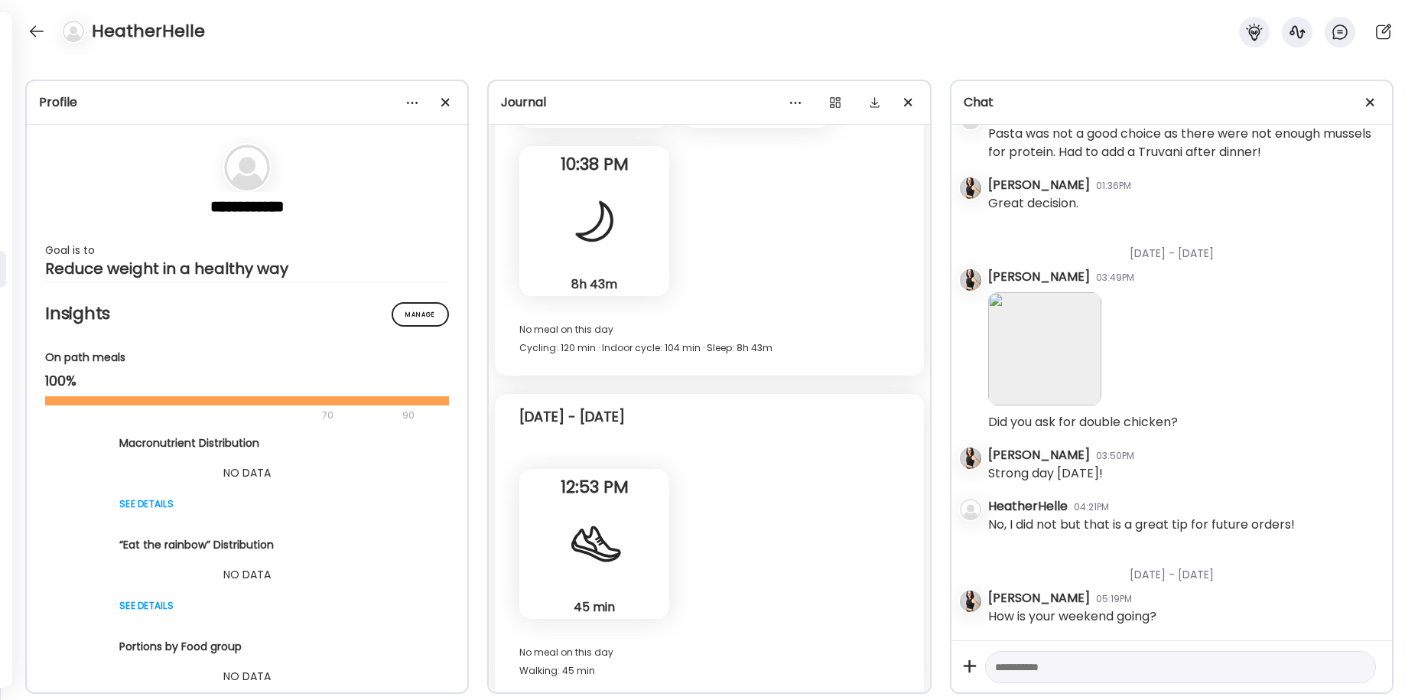
scroll to position [13450, 0]
click at [34, 37] on div at bounding box center [36, 31] width 24 height 24
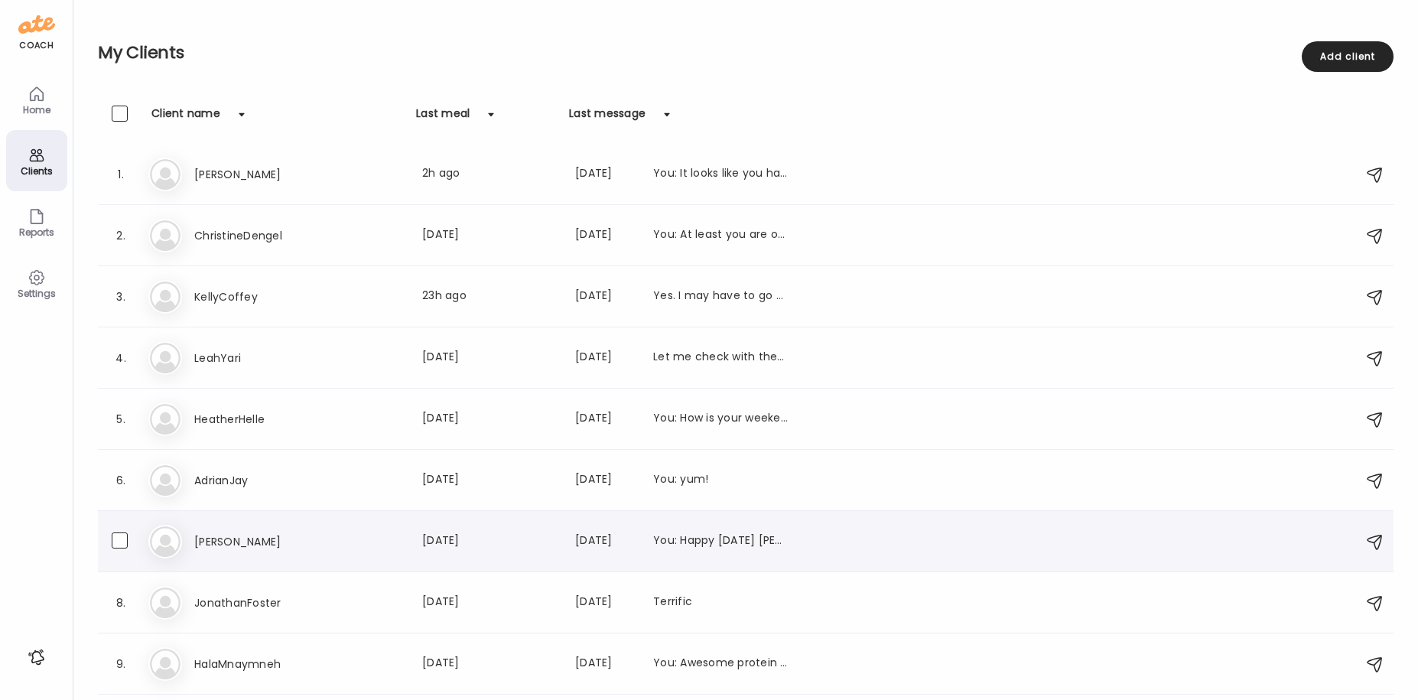
click at [214, 539] on h3 "[PERSON_NAME]" at bounding box center [261, 541] width 135 height 18
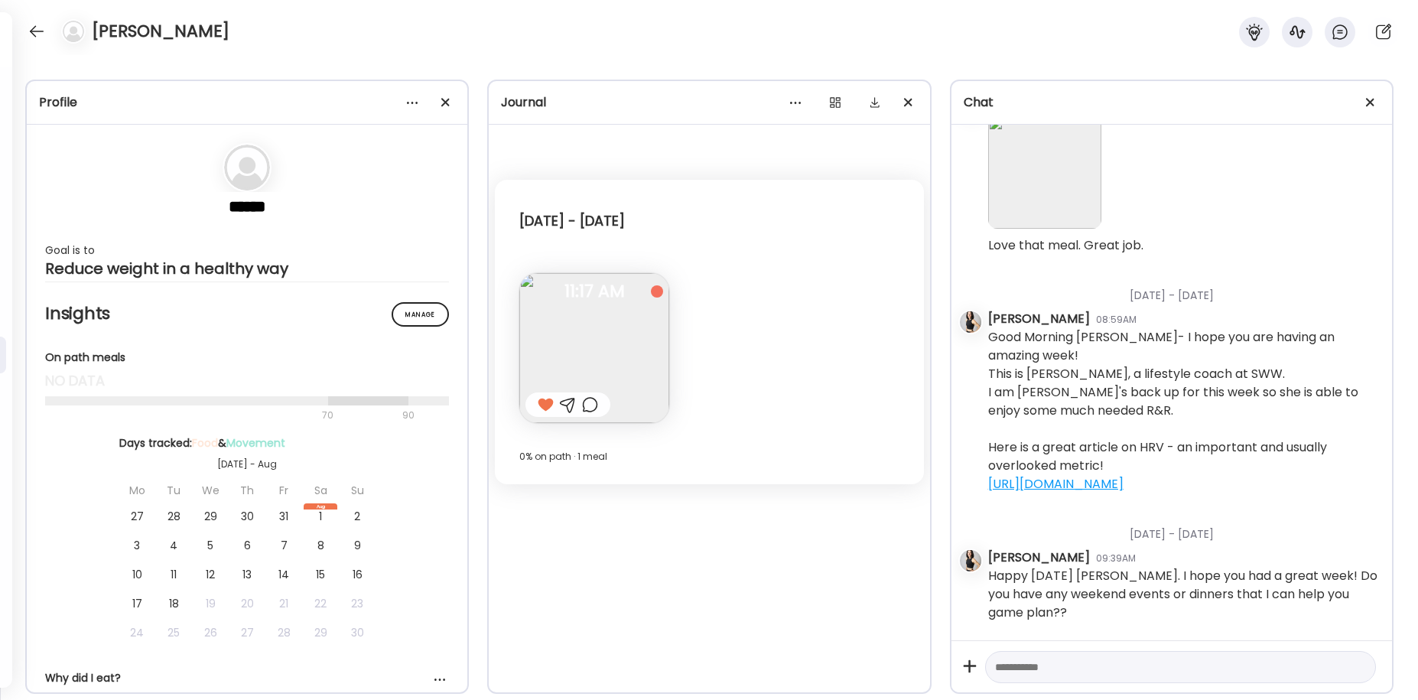
scroll to position [177, 0]
